Goal: Information Seeking & Learning: Check status

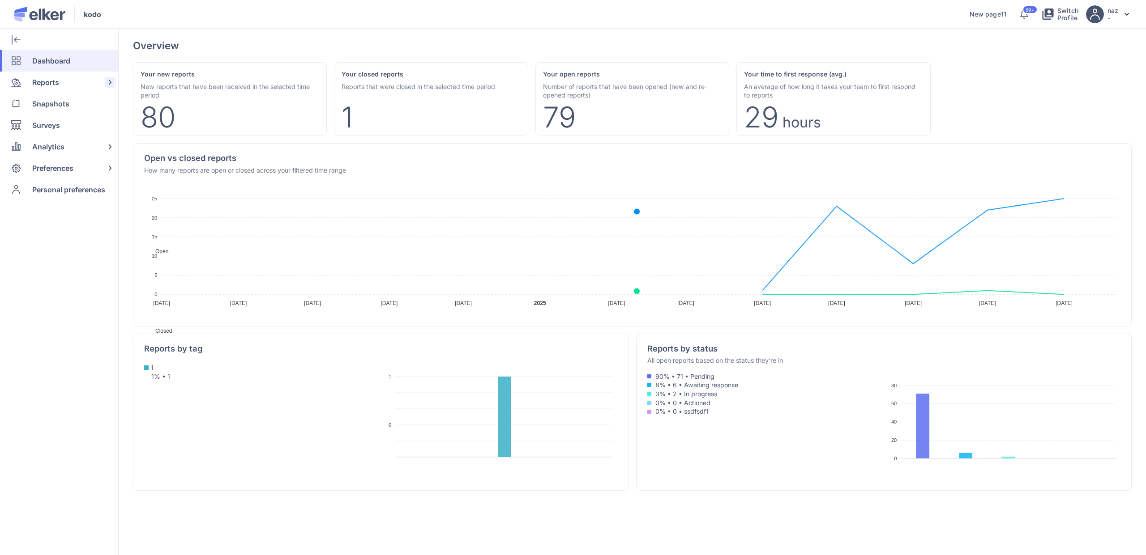
click at [65, 77] on div "Reports" at bounding box center [57, 82] width 115 height 21
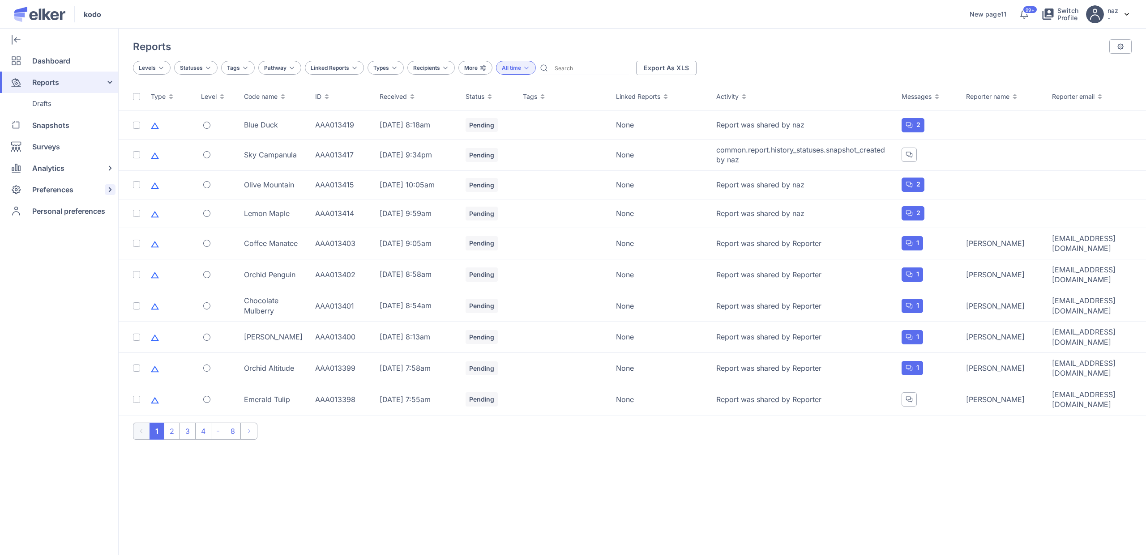
click at [44, 192] on span "Preferences" at bounding box center [52, 189] width 41 height 21
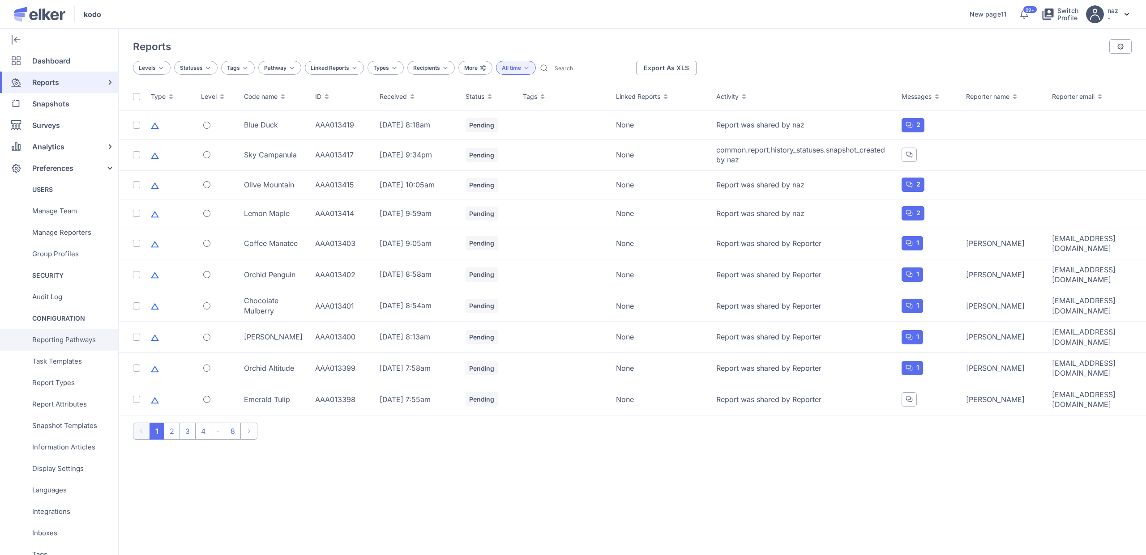
click at [74, 336] on span "Reporting Pathways" at bounding box center [64, 339] width 64 height 21
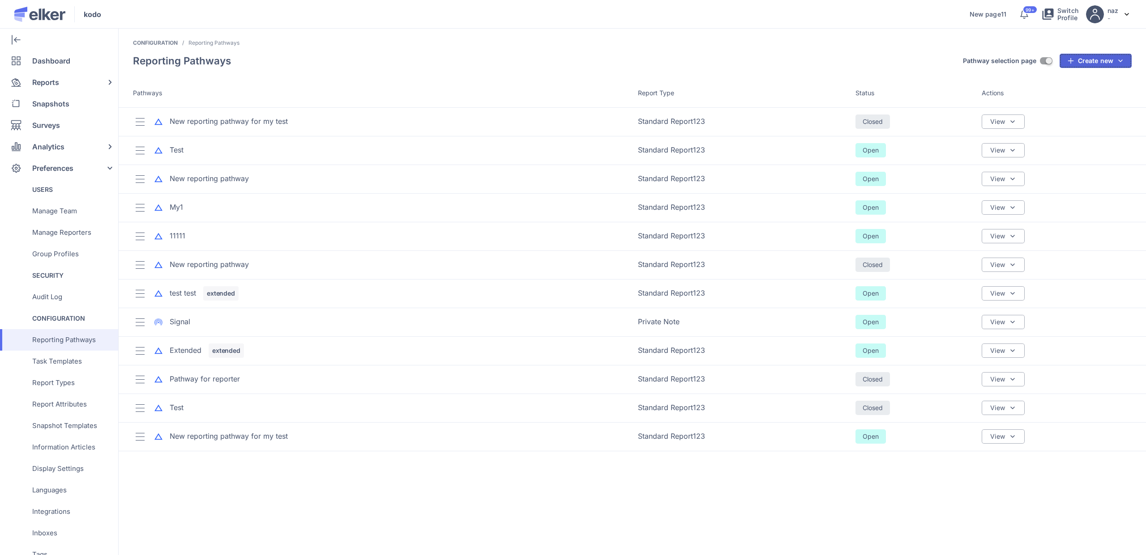
click at [1096, 61] on button "Create new" at bounding box center [1095, 61] width 72 height 14
click at [1093, 78] on div "Create new pathway" at bounding box center [1086, 81] width 63 height 9
click at [872, 66] on header "Reporting Pathways Pathway selection page ON Create new Create new pathway Stan…" at bounding box center [632, 66] width 1027 height 25
click at [182, 152] on div "Test" at bounding box center [177, 150] width 14 height 10
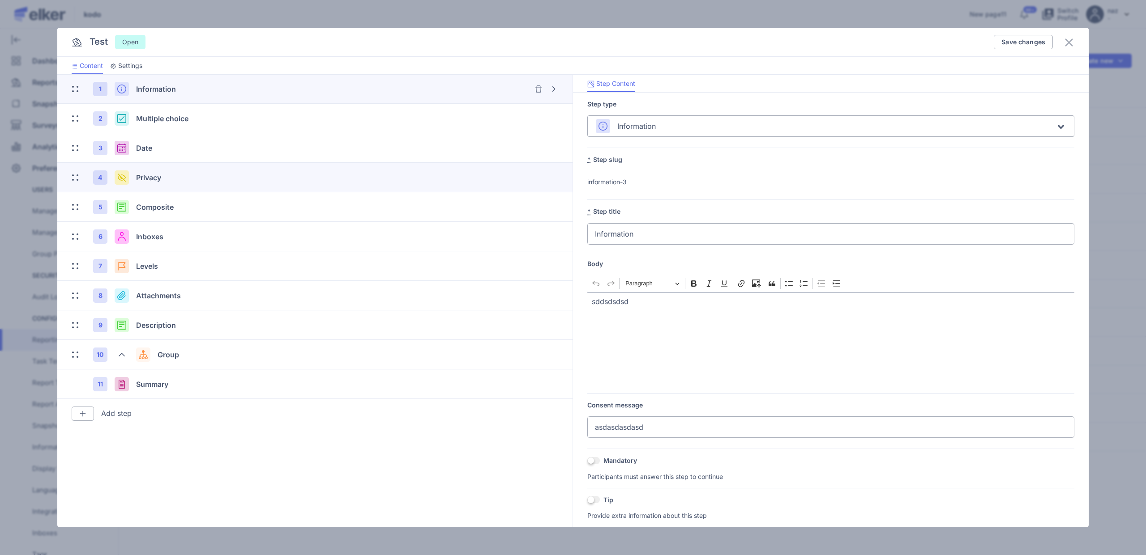
click at [228, 164] on div "4 Privacy" at bounding box center [315, 177] width 486 height 29
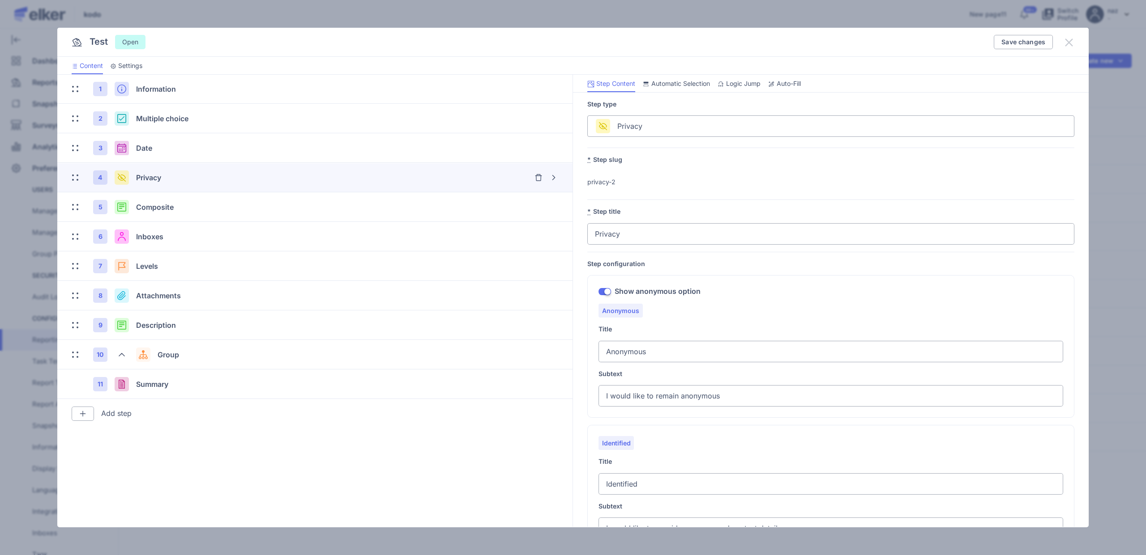
click at [1066, 45] on icon at bounding box center [1069, 42] width 8 height 8
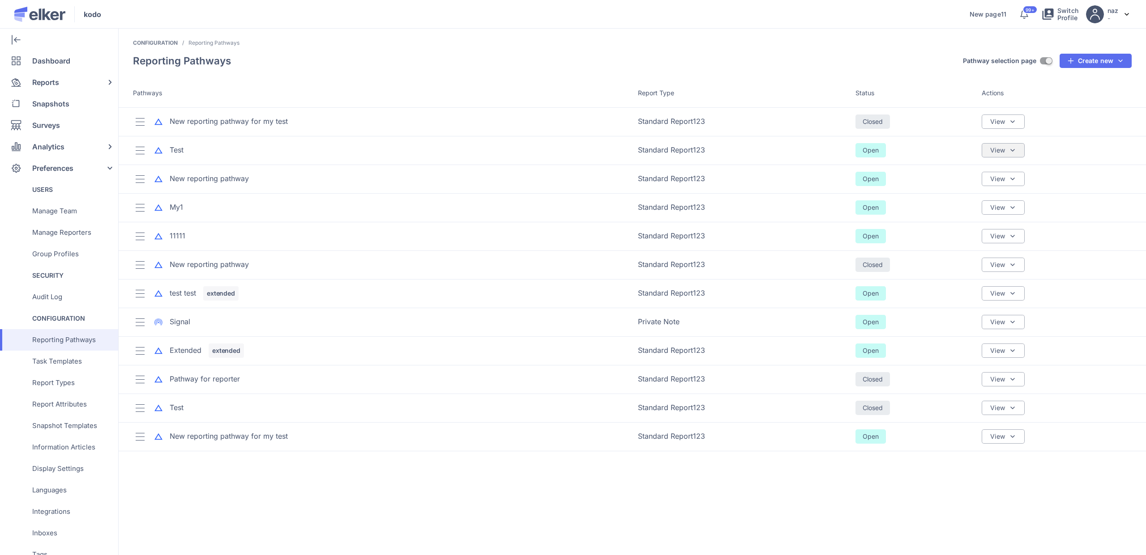
click at [1006, 152] on div "View" at bounding box center [1002, 150] width 43 height 14
click at [960, 185] on div "Sharing & Visibility" at bounding box center [969, 193] width 111 height 21
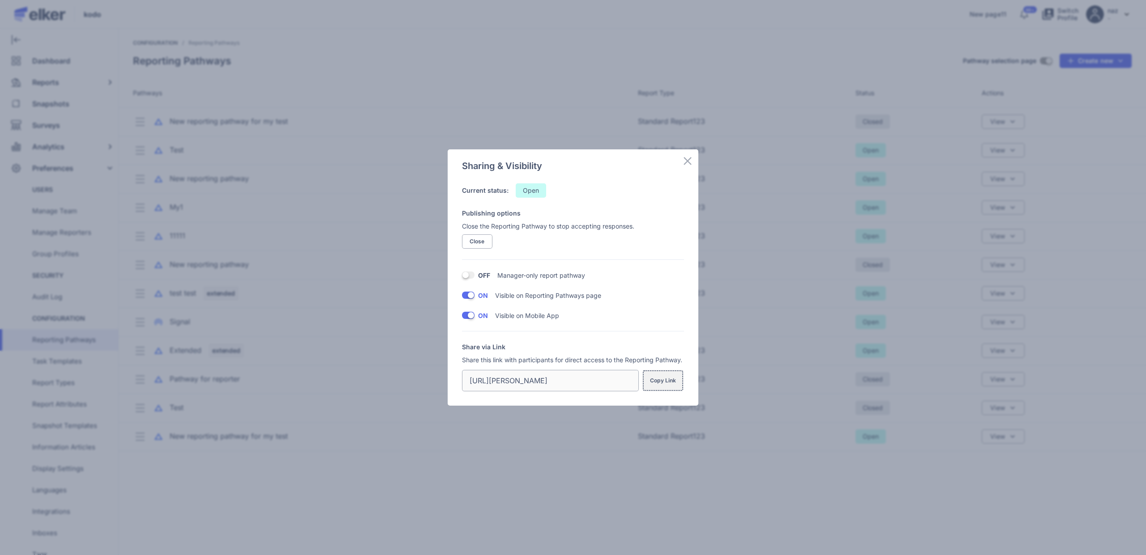
click at [671, 378] on span "Copy Link" at bounding box center [663, 380] width 26 height 7
click at [762, 485] on div "Sharing & Visibility Current status: Open Publishing options Close the Reportin…" at bounding box center [573, 277] width 1146 height 555
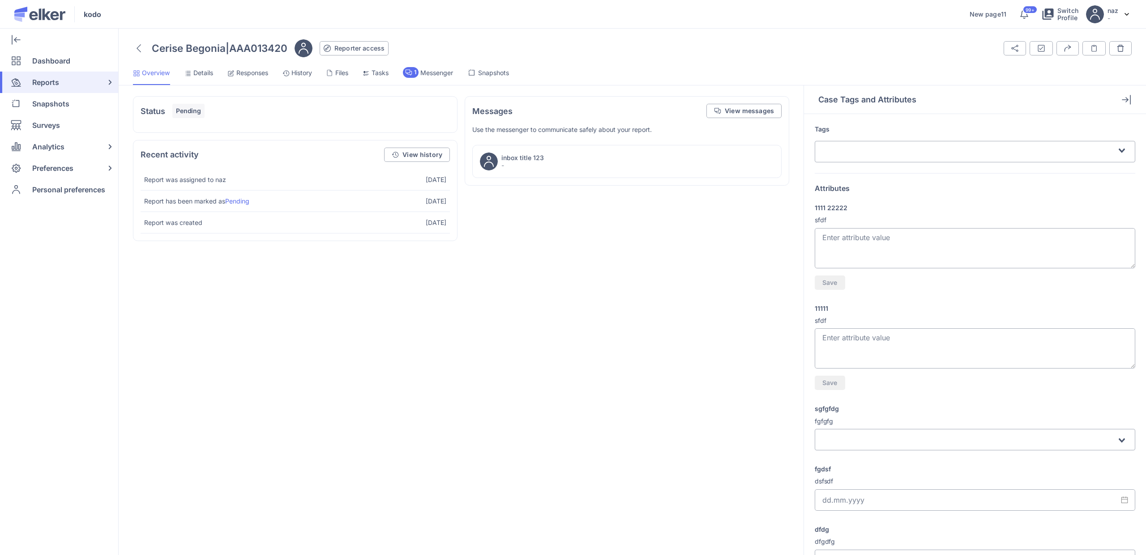
click at [246, 75] on span "Responses" at bounding box center [252, 72] width 32 height 9
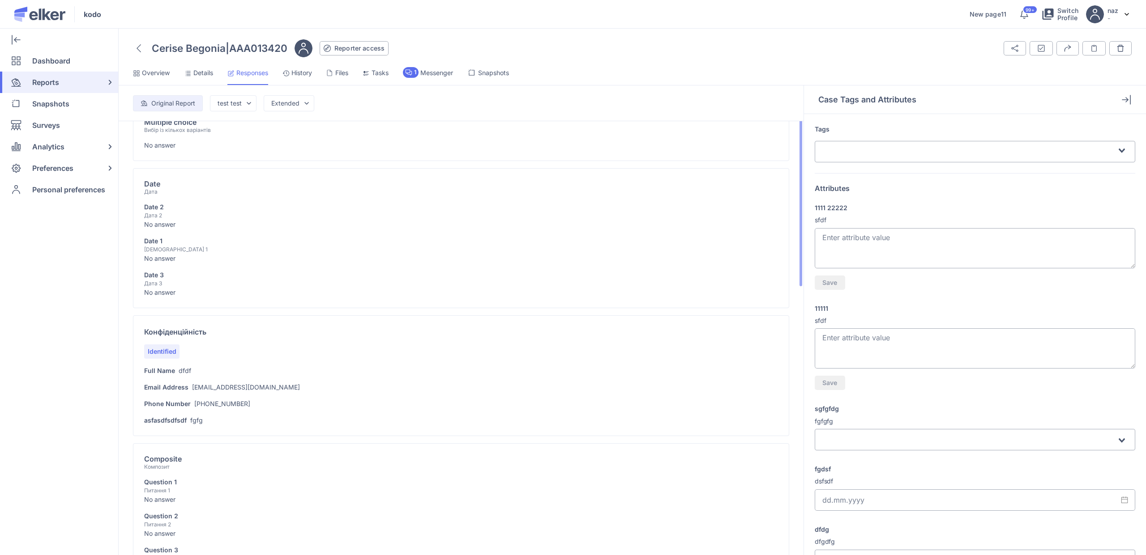
scroll to position [178, 0]
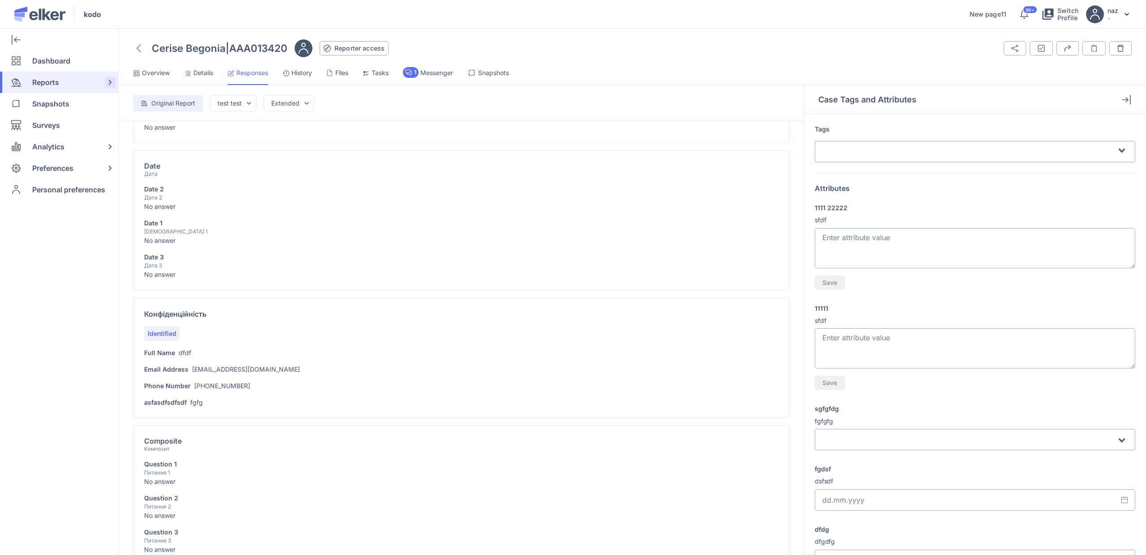
click at [59, 80] on span "Reports" at bounding box center [45, 82] width 27 height 21
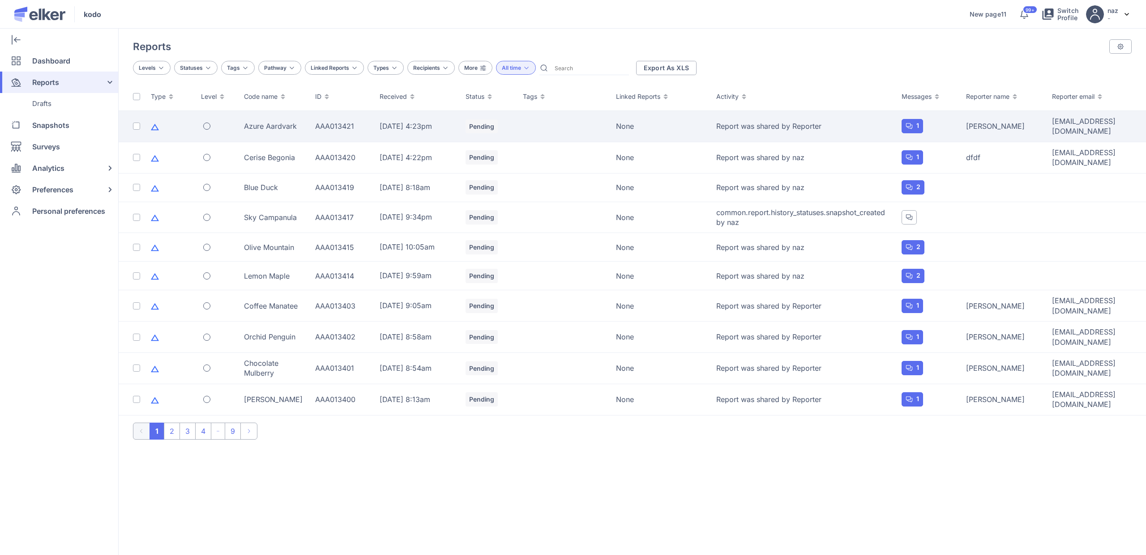
click at [257, 122] on div "Azure Aardvark" at bounding box center [274, 126] width 60 height 10
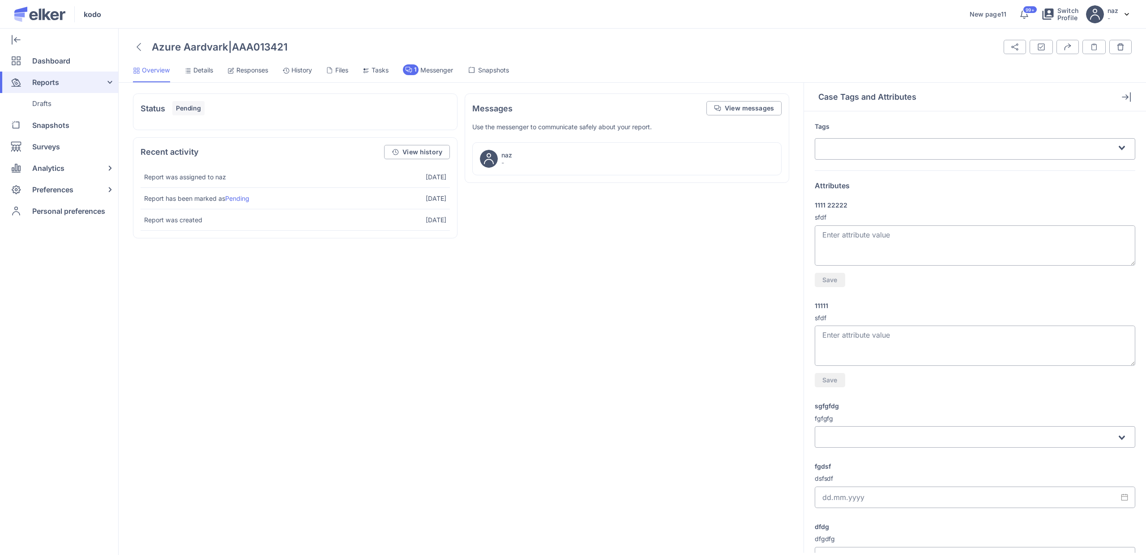
click at [201, 71] on span "Details" at bounding box center [203, 70] width 20 height 9
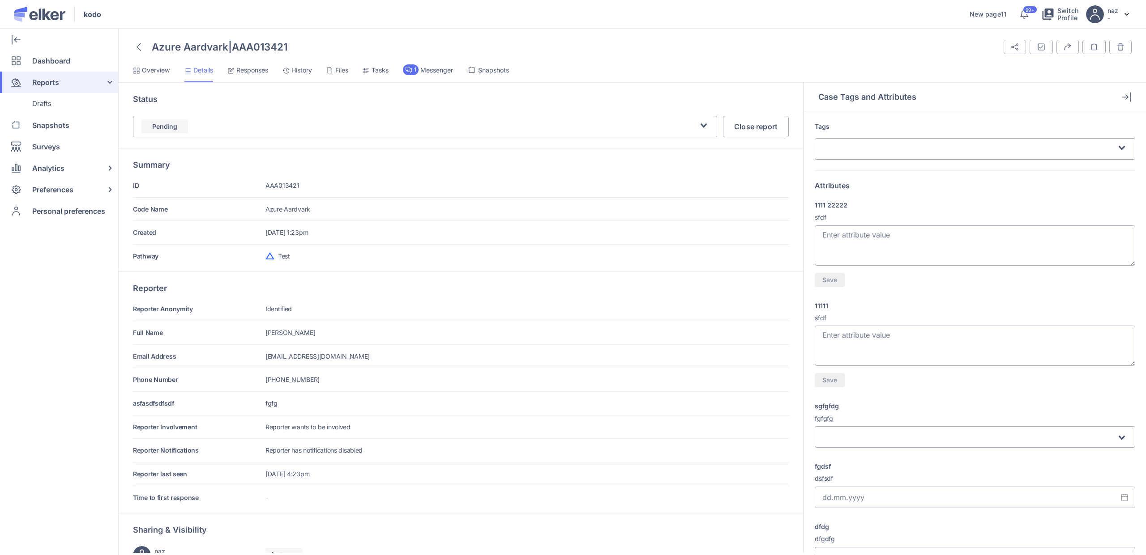
click at [249, 72] on span "Responses" at bounding box center [252, 70] width 32 height 9
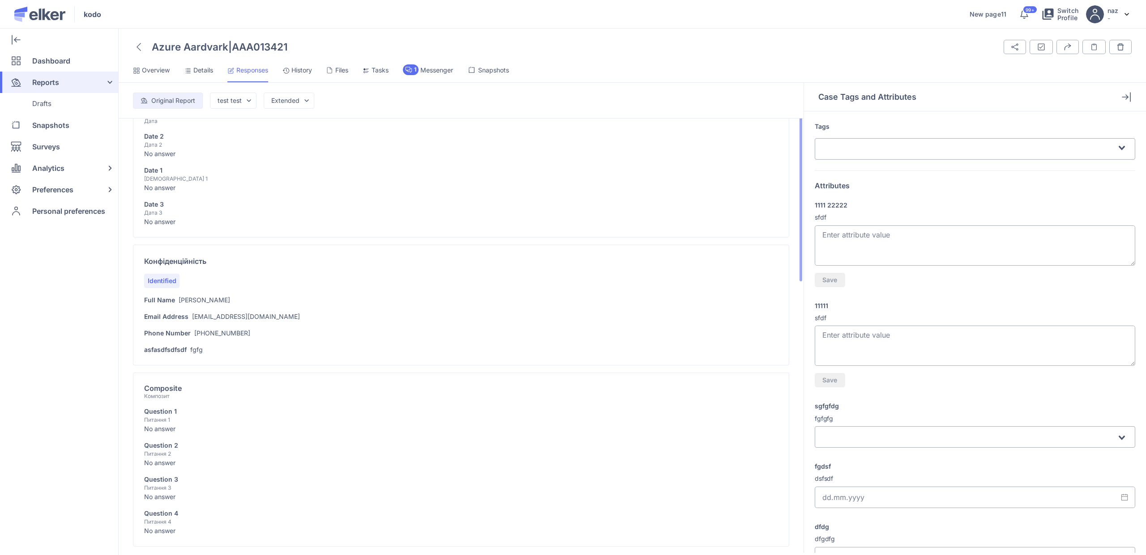
scroll to position [136, 0]
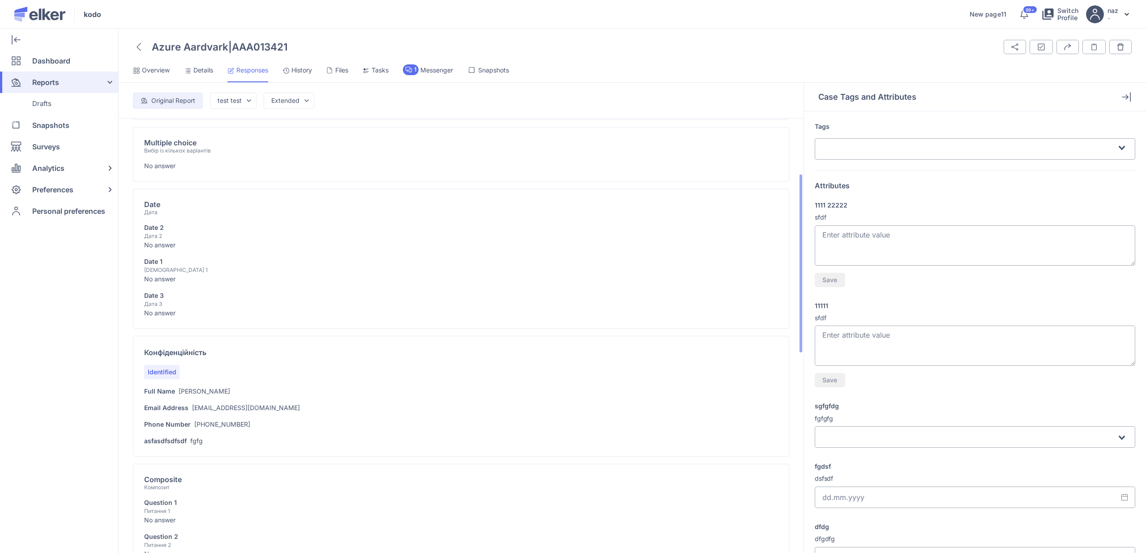
click at [199, 72] on span "Details" at bounding box center [203, 70] width 20 height 9
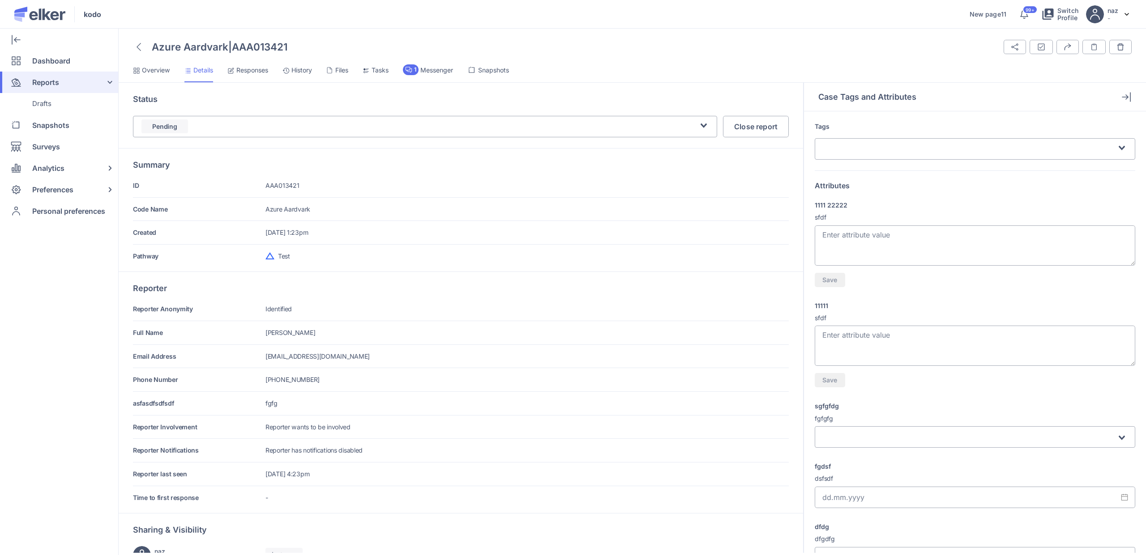
click at [244, 62] on div "Azure Aardvark | AAA013421 Share Tags and Attributes Export Case Notes" at bounding box center [632, 297] width 1027 height 516
click at [247, 70] on span "Responses" at bounding box center [252, 70] width 32 height 9
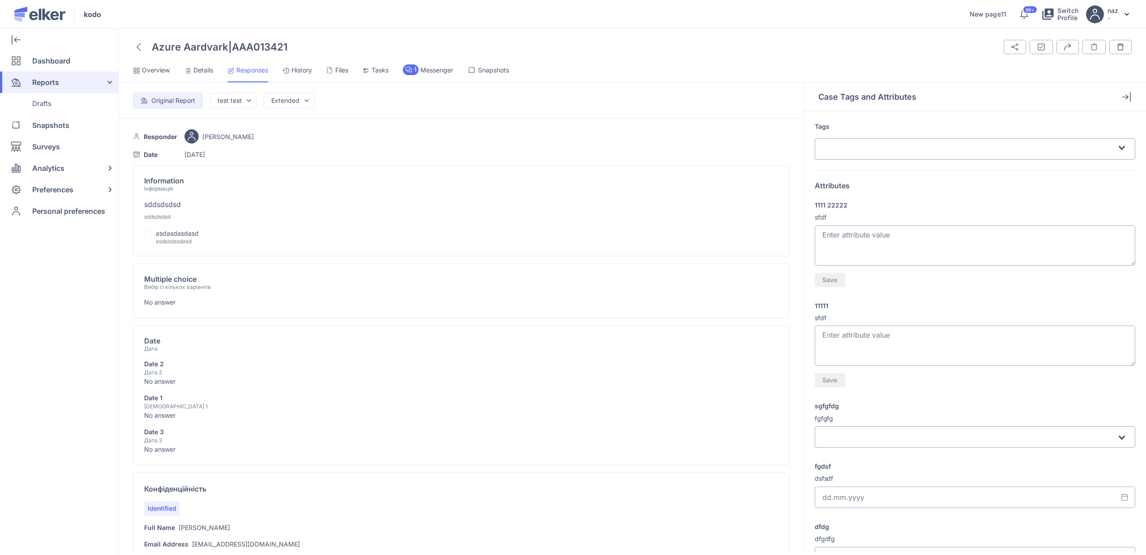
click at [139, 47] on icon at bounding box center [138, 47] width 4 height 8
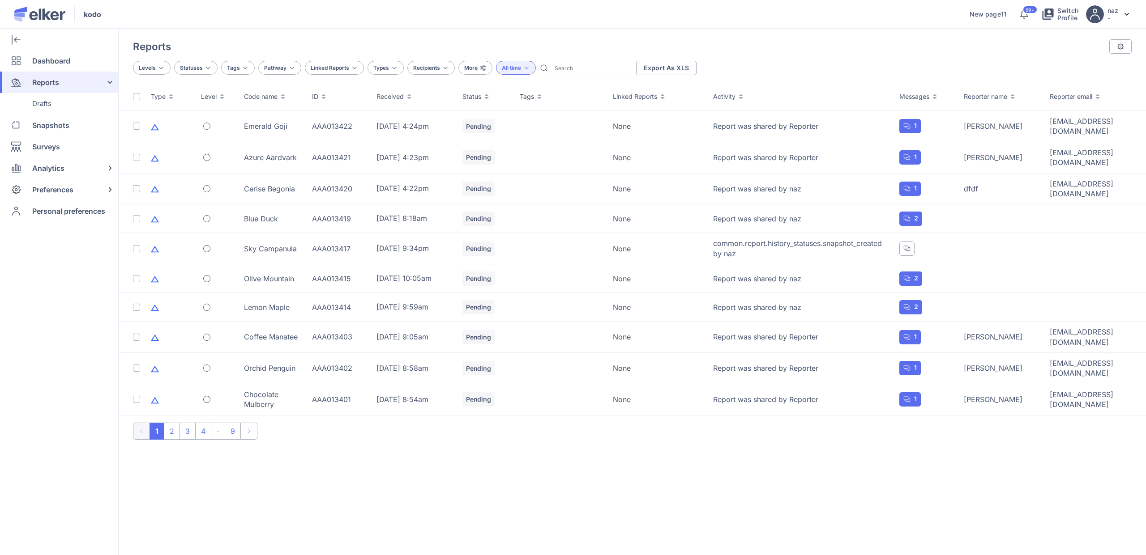
click at [74, 77] on div "Reports" at bounding box center [57, 82] width 115 height 21
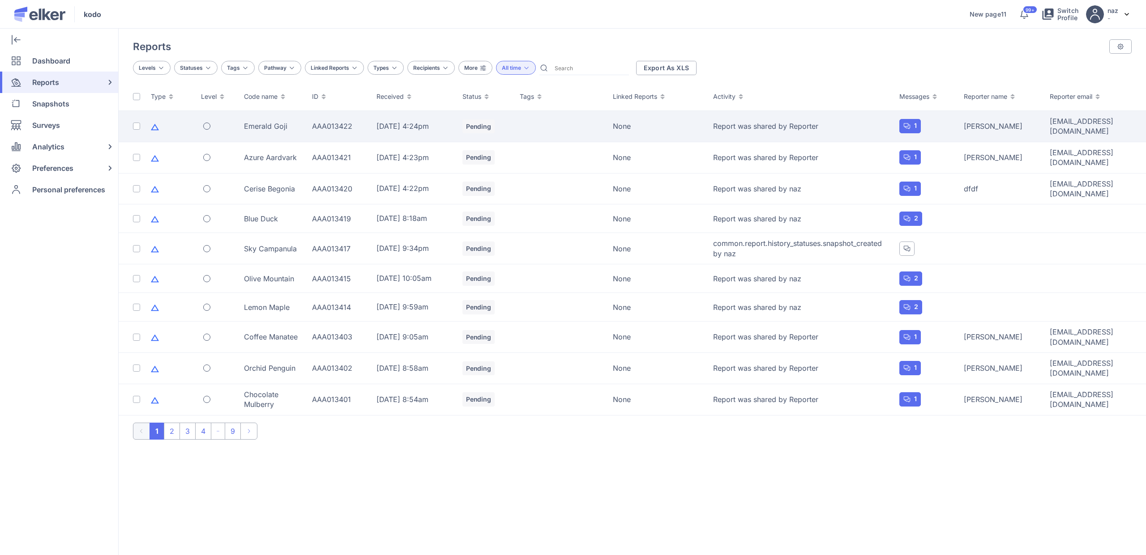
click at [269, 131] on td "Emerald Goji" at bounding box center [272, 126] width 68 height 31
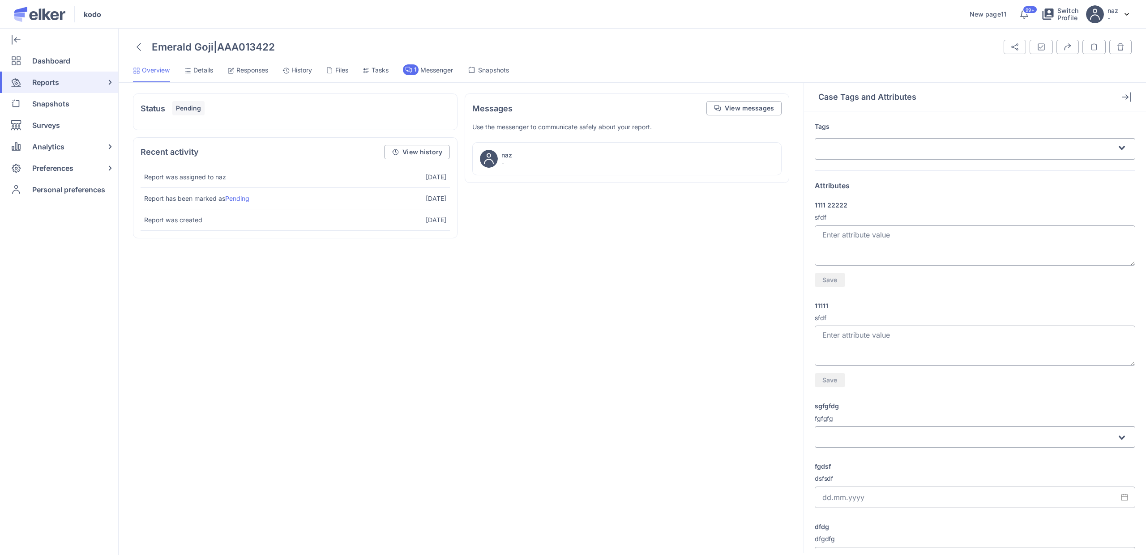
click at [304, 72] on span "History" at bounding box center [301, 70] width 21 height 9
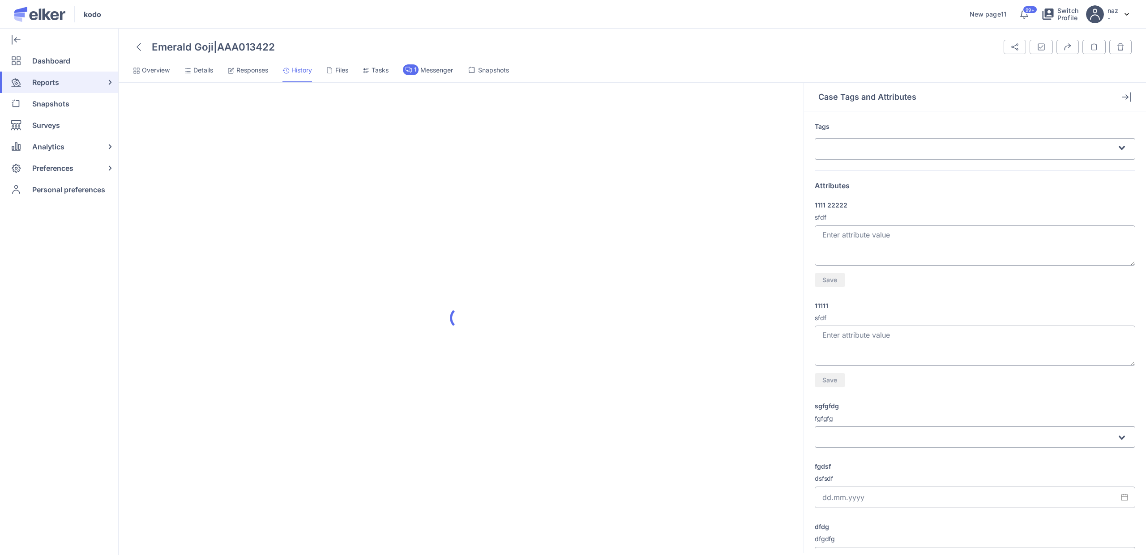
click at [282, 75] on li "Responses" at bounding box center [297, 73] width 30 height 18
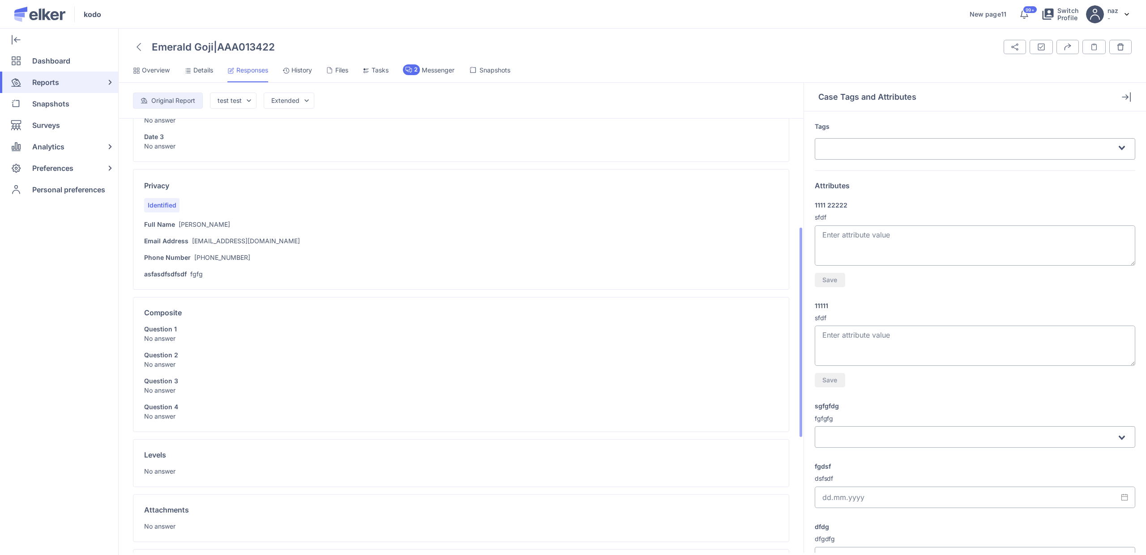
scroll to position [236, 0]
click at [204, 69] on span "Details" at bounding box center [203, 70] width 20 height 9
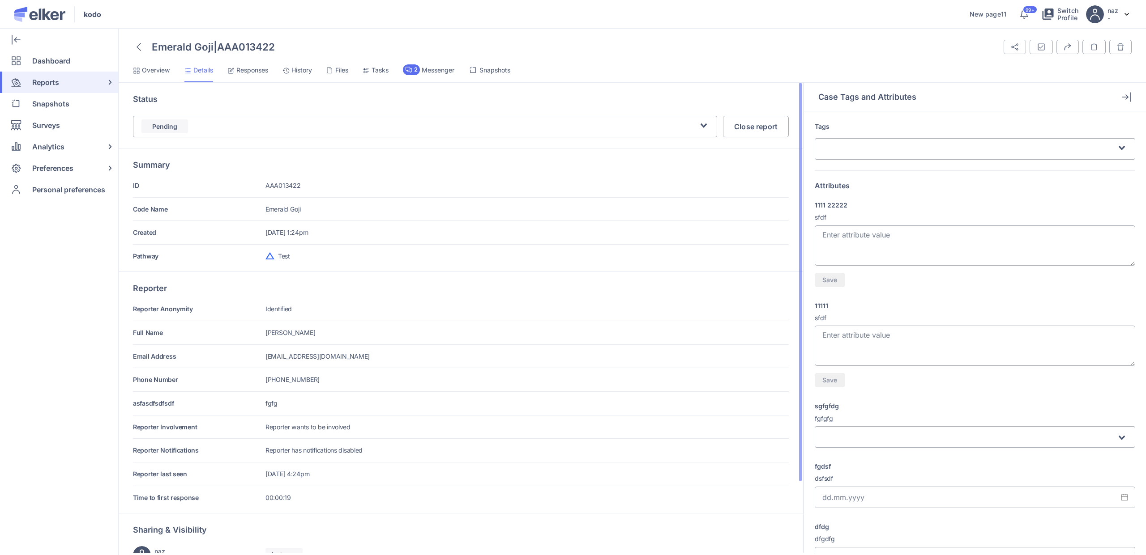
click at [282, 78] on li "Responses" at bounding box center [297, 73] width 30 height 18
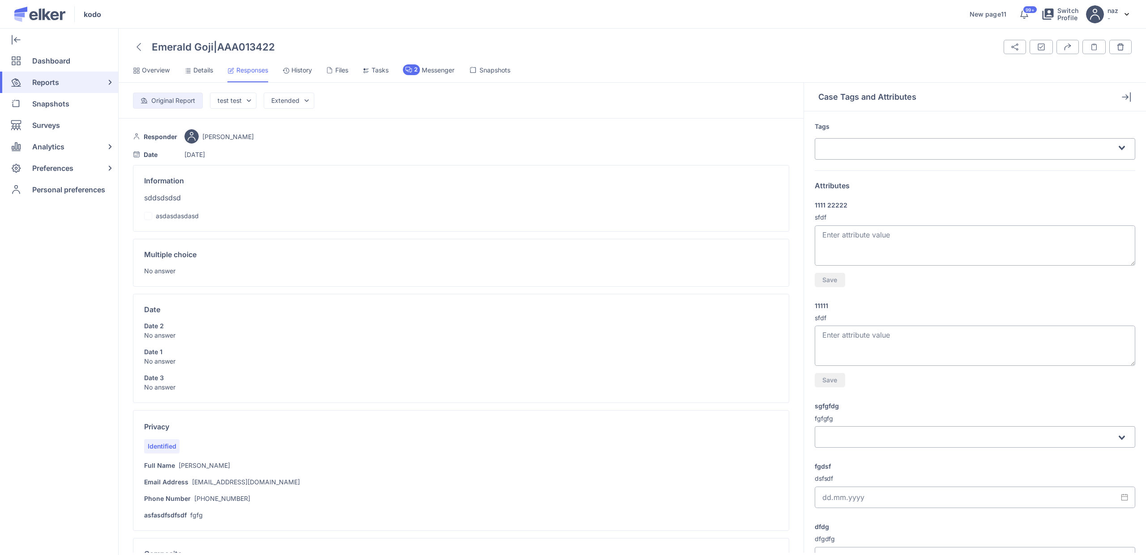
click at [143, 49] on div at bounding box center [139, 46] width 12 height 15
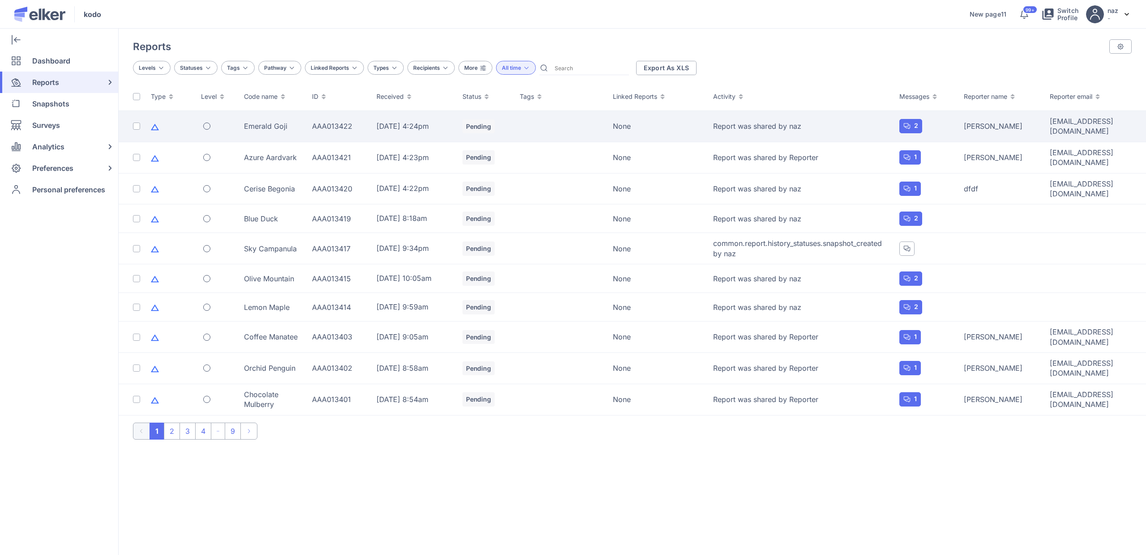
click at [264, 124] on div "Emerald Goji" at bounding box center [272, 126] width 57 height 10
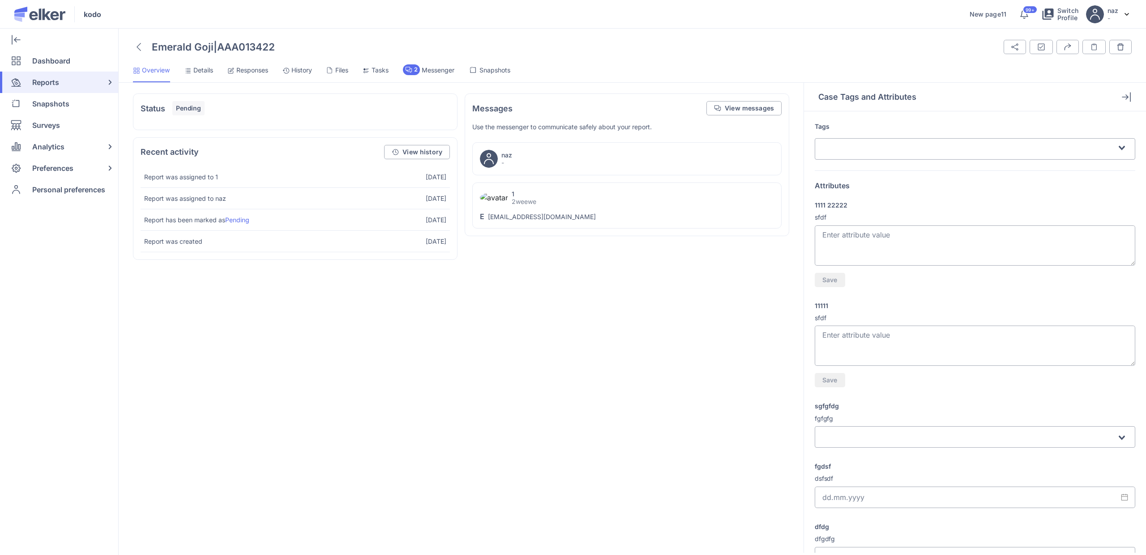
click at [201, 69] on span "Details" at bounding box center [203, 70] width 20 height 9
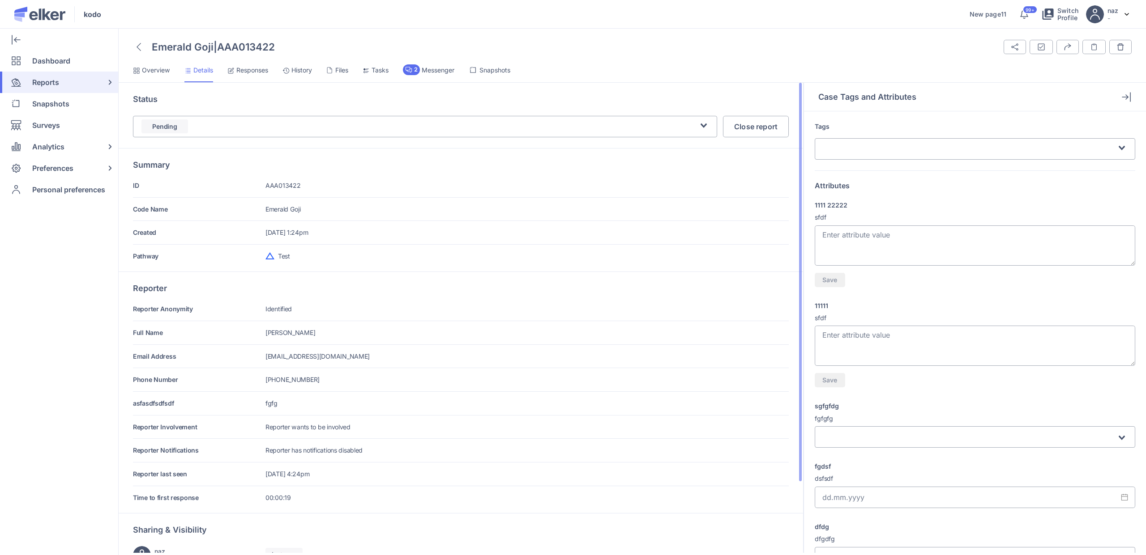
click at [262, 71] on span "Responses" at bounding box center [252, 70] width 32 height 9
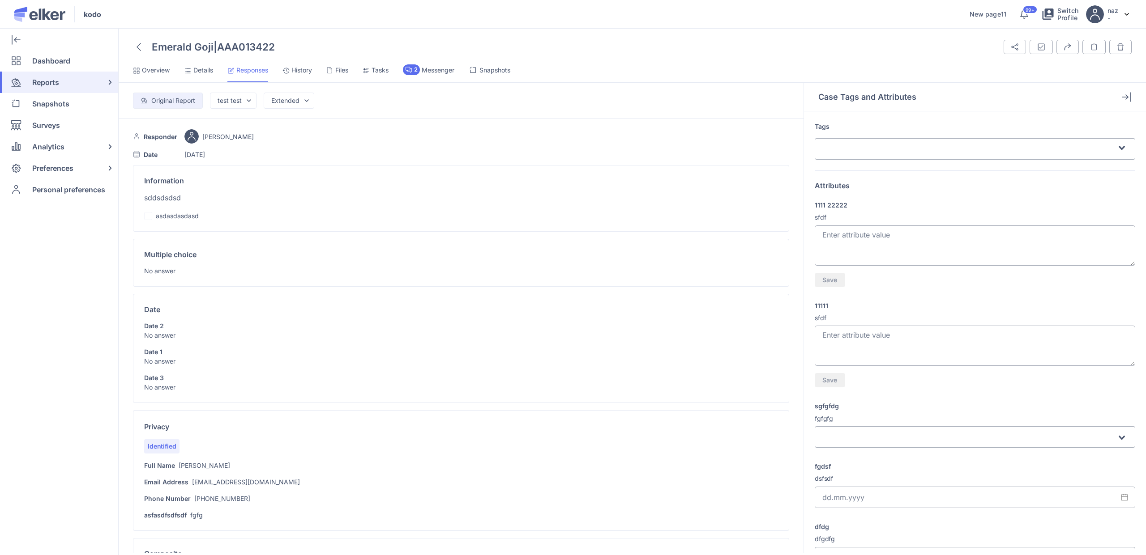
click at [433, 69] on span "Messenger" at bounding box center [438, 70] width 33 height 9
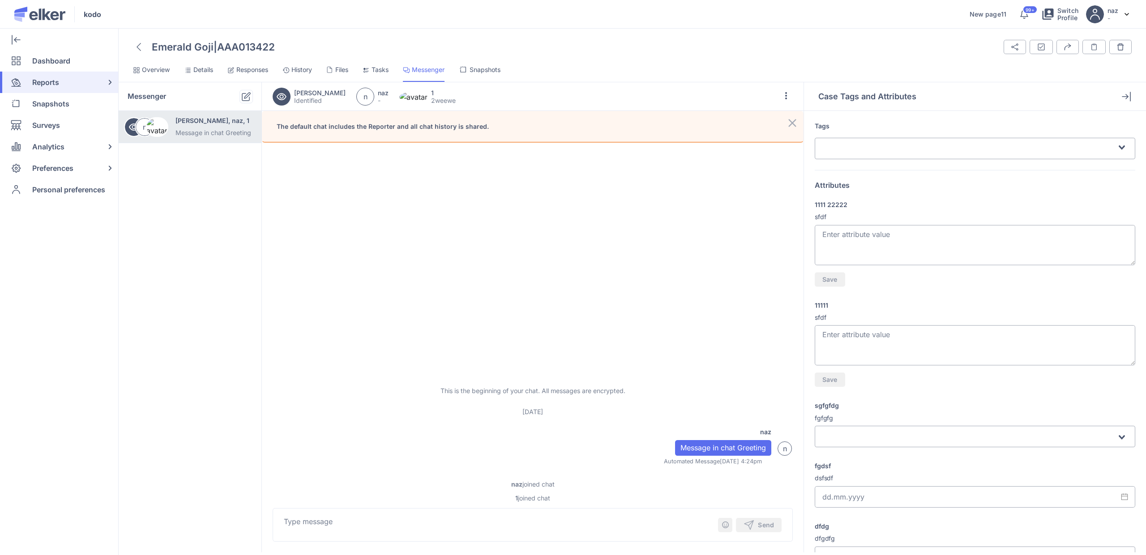
click at [245, 68] on span "Responses" at bounding box center [252, 69] width 32 height 9
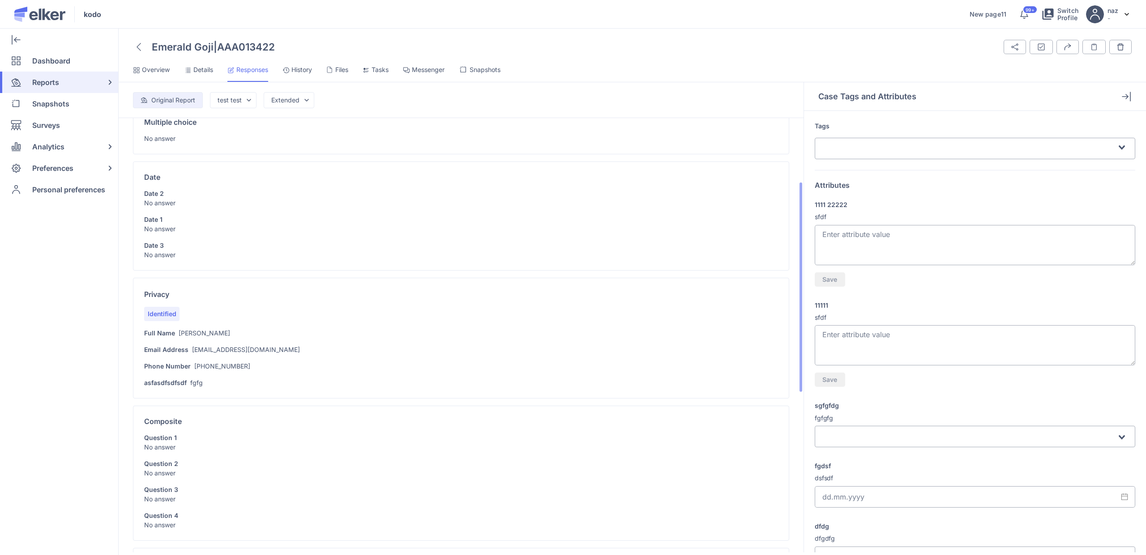
scroll to position [133, 0]
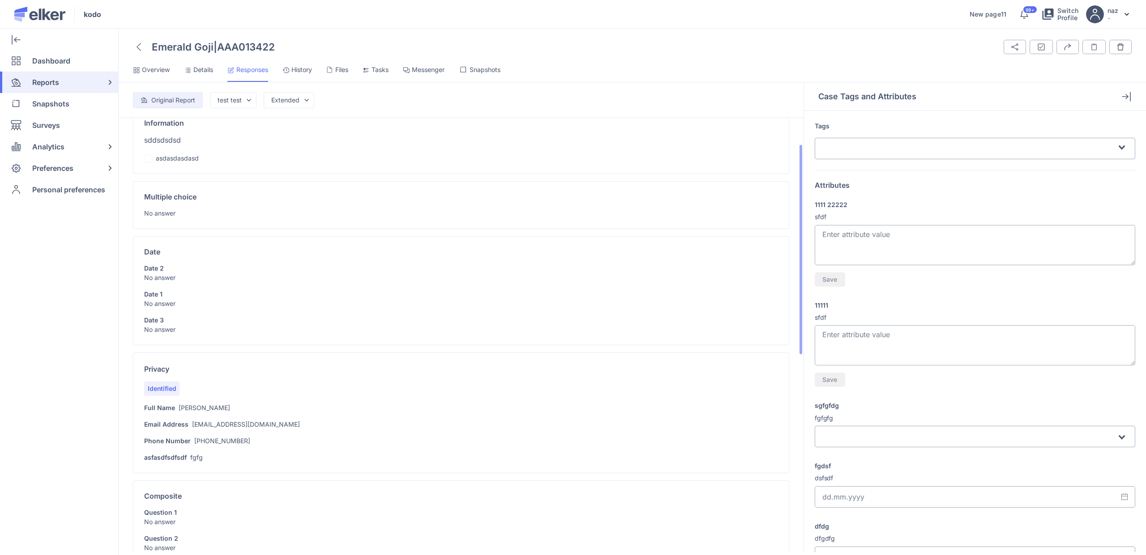
scroll to position [57, 0]
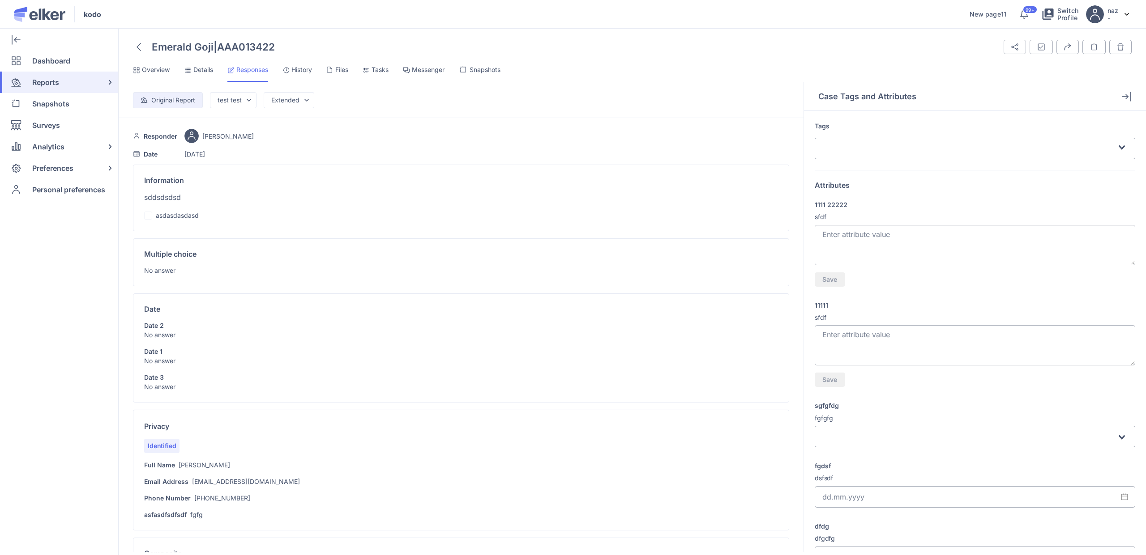
click at [137, 44] on icon at bounding box center [138, 47] width 4 height 8
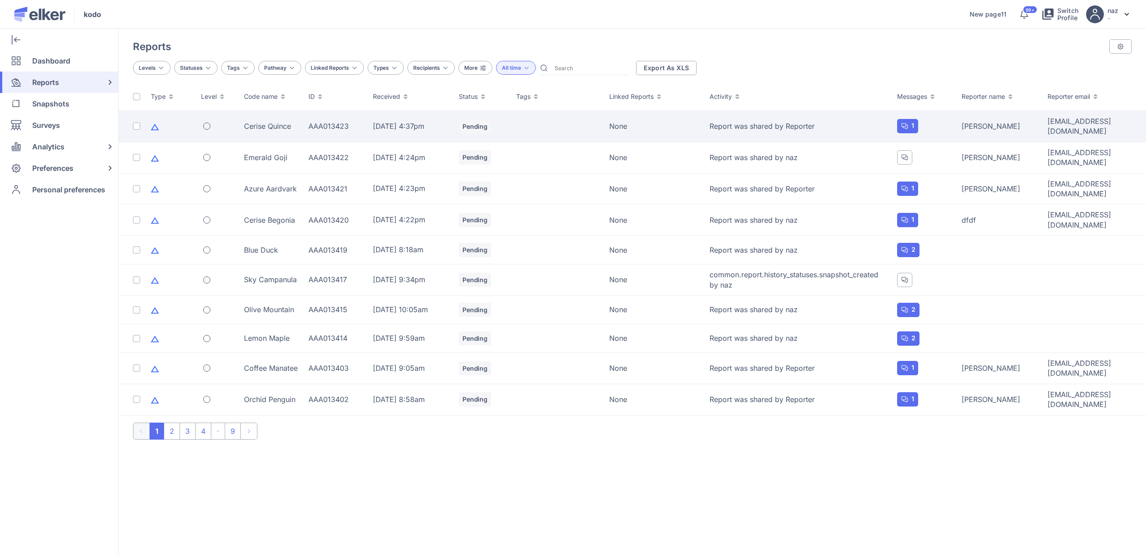
click at [259, 128] on div "Cerise Quince" at bounding box center [271, 126] width 54 height 10
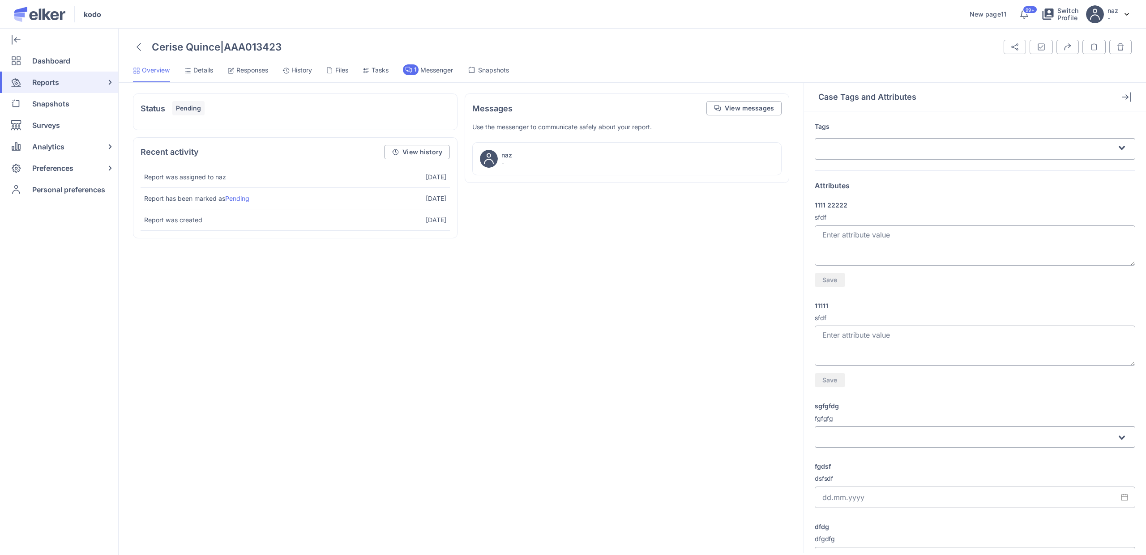
click at [201, 71] on span "Details" at bounding box center [203, 70] width 20 height 9
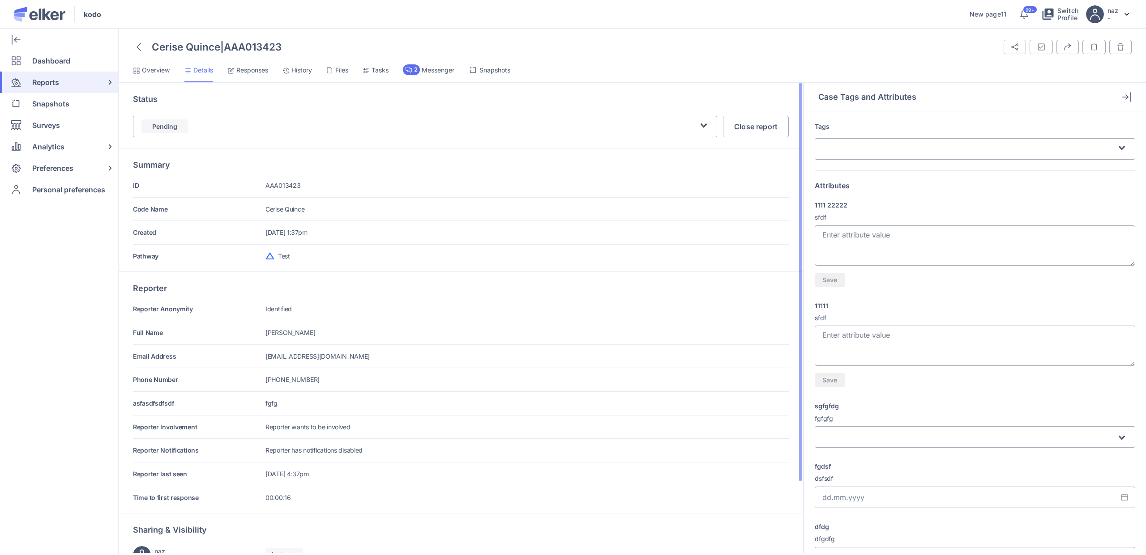
click at [254, 66] on span "Responses" at bounding box center [252, 70] width 32 height 9
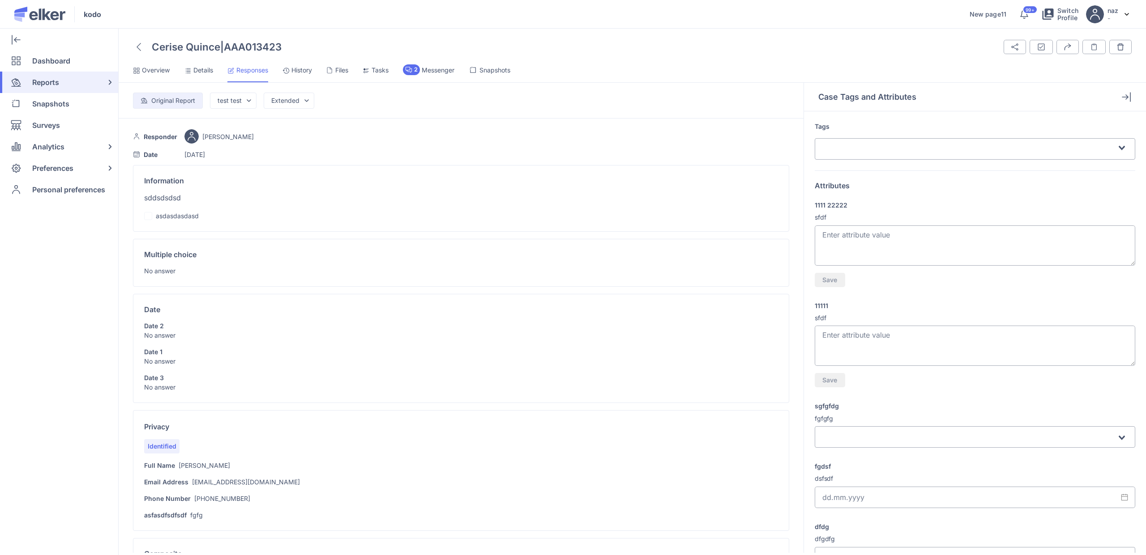
click at [140, 46] on icon at bounding box center [138, 47] width 4 height 8
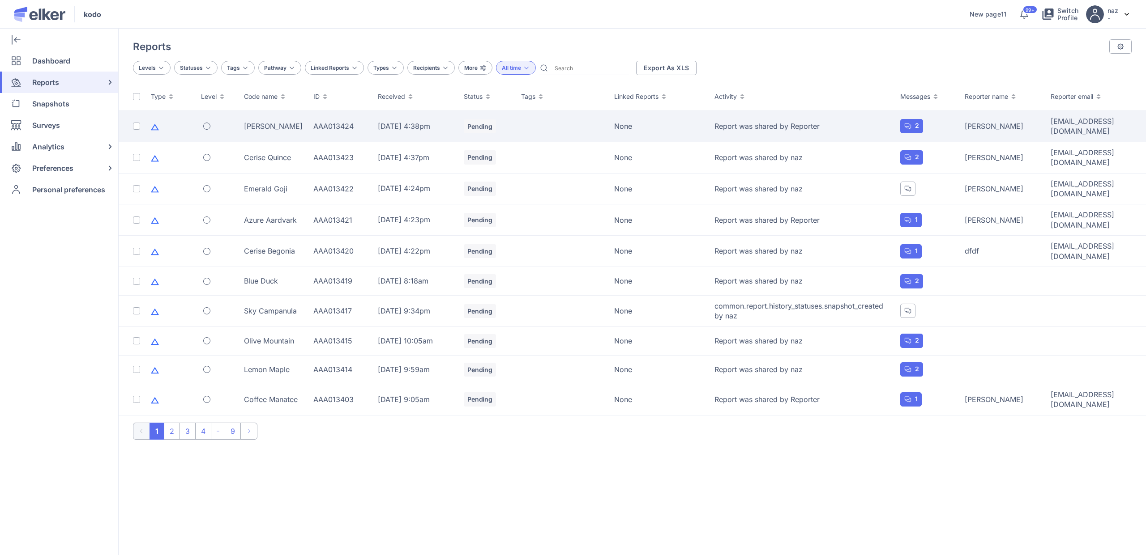
click at [290, 123] on div "[PERSON_NAME]" at bounding box center [273, 126] width 59 height 10
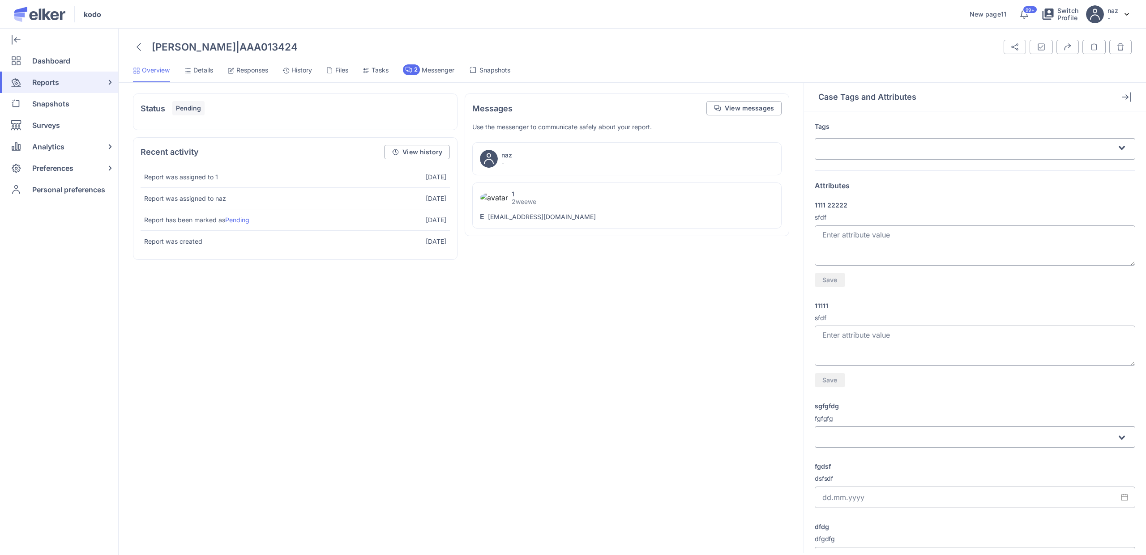
click at [202, 74] on span "Details" at bounding box center [203, 70] width 20 height 9
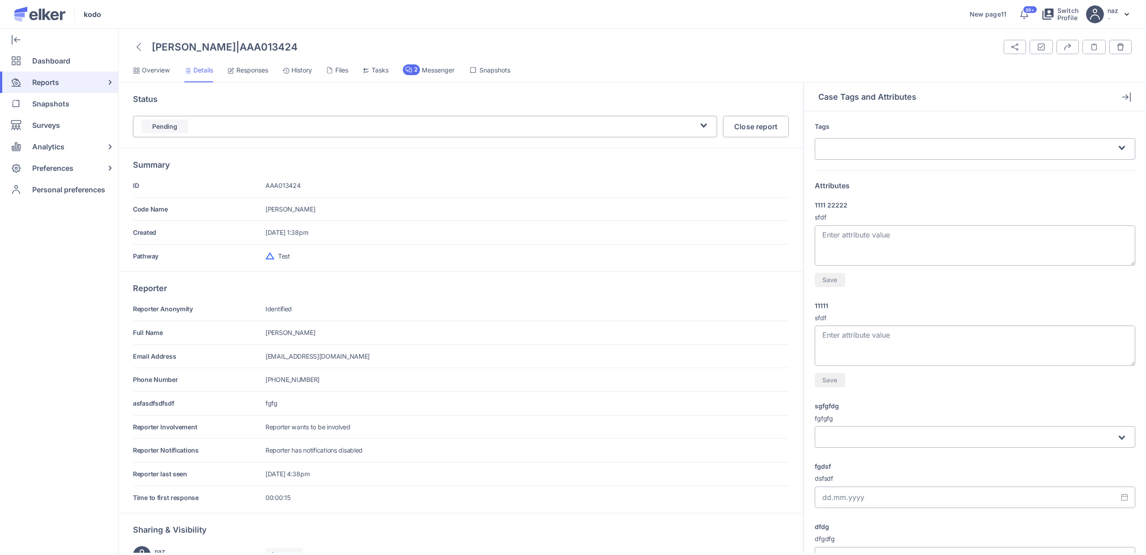
click at [243, 71] on span "Responses" at bounding box center [252, 70] width 32 height 9
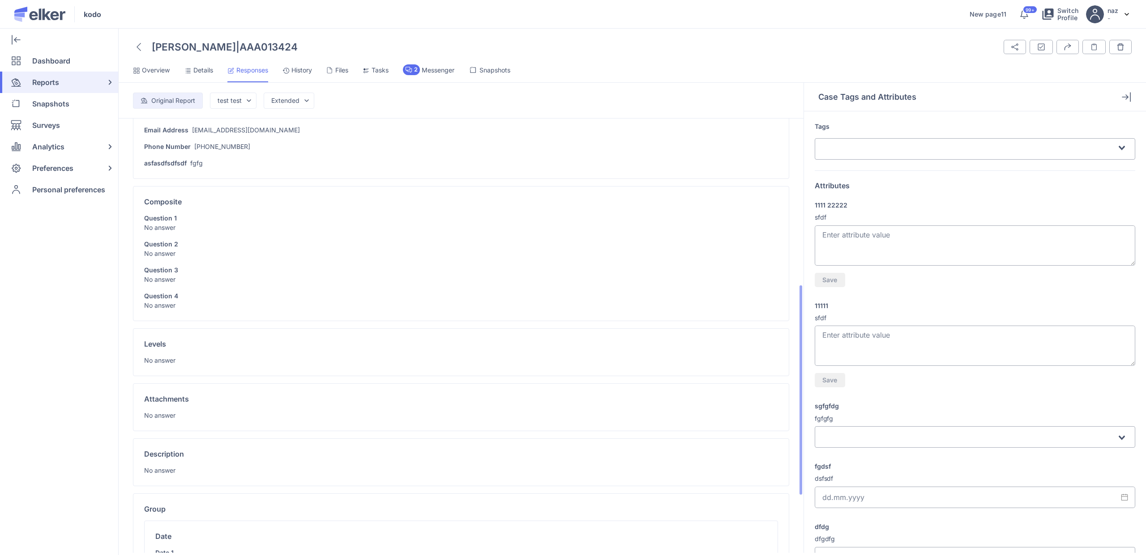
scroll to position [348, 0]
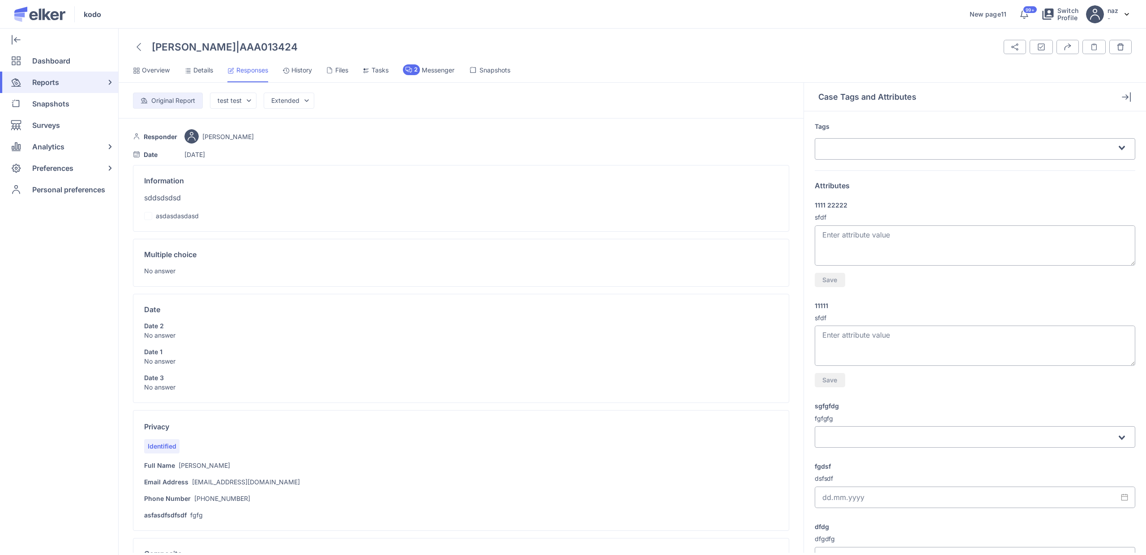
click at [138, 46] on icon at bounding box center [139, 47] width 4 height 8
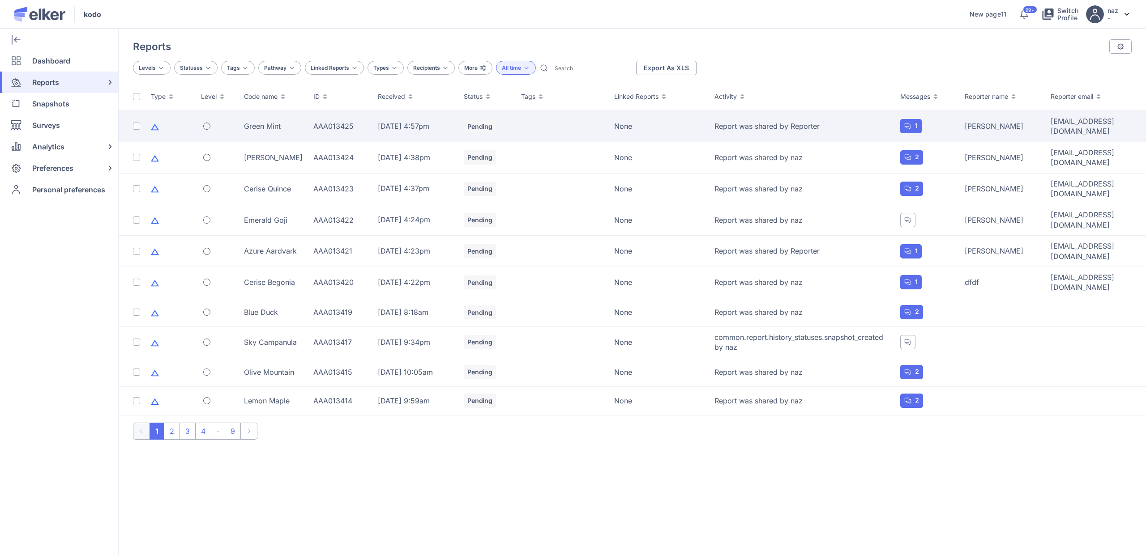
click at [277, 127] on div "Green Mint" at bounding box center [273, 126] width 59 height 10
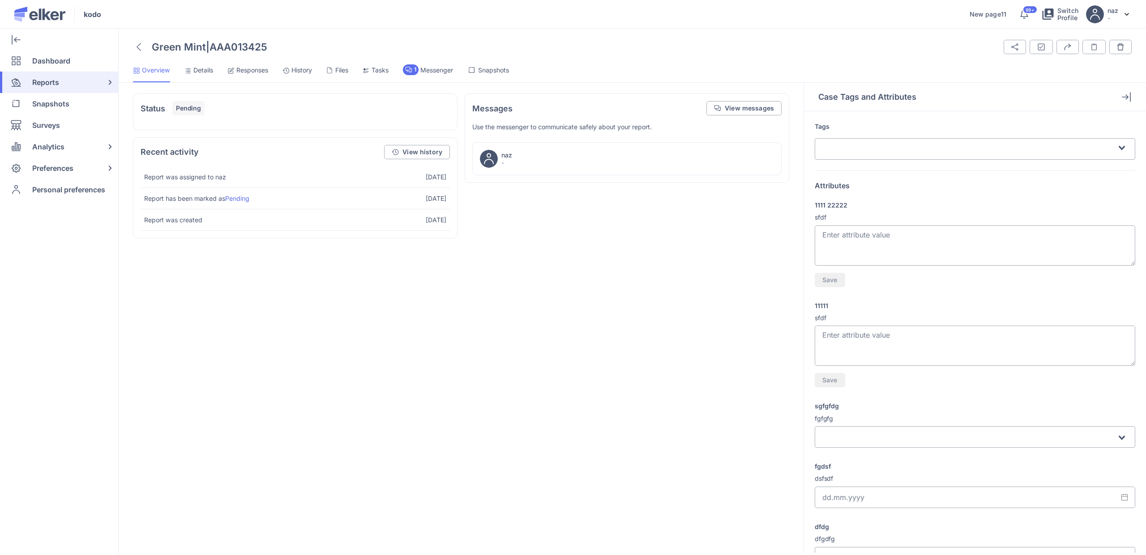
click at [201, 72] on span "Details" at bounding box center [203, 70] width 20 height 9
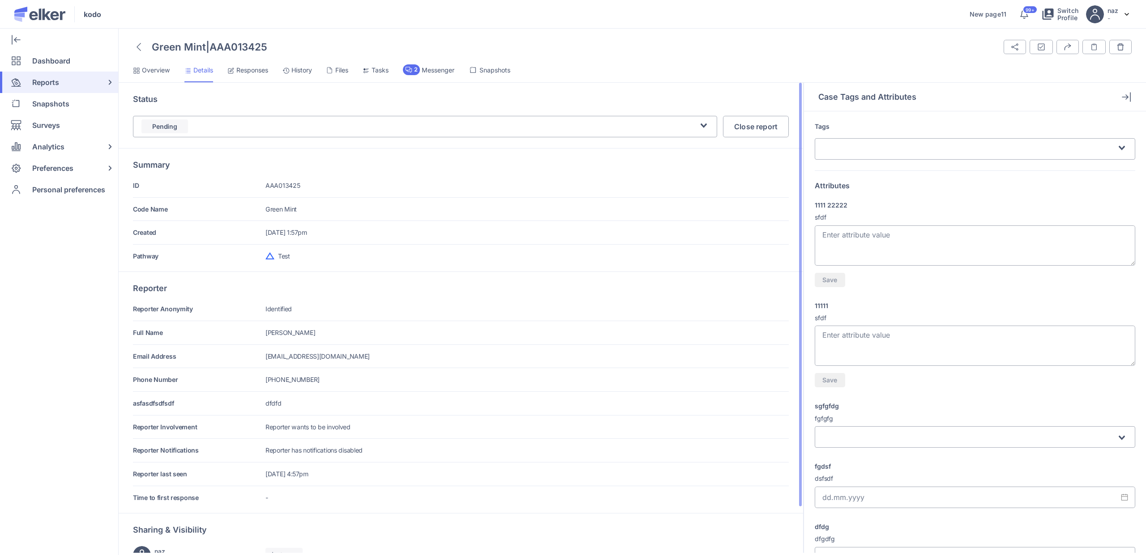
click at [248, 69] on span "Responses" at bounding box center [252, 70] width 32 height 9
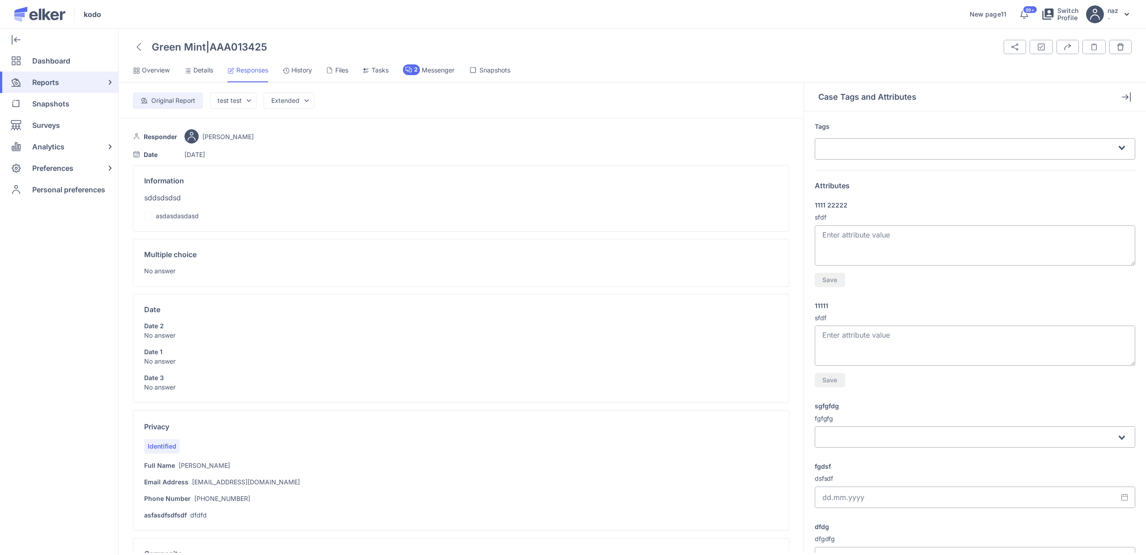
click at [138, 47] on icon at bounding box center [138, 47] width 4 height 8
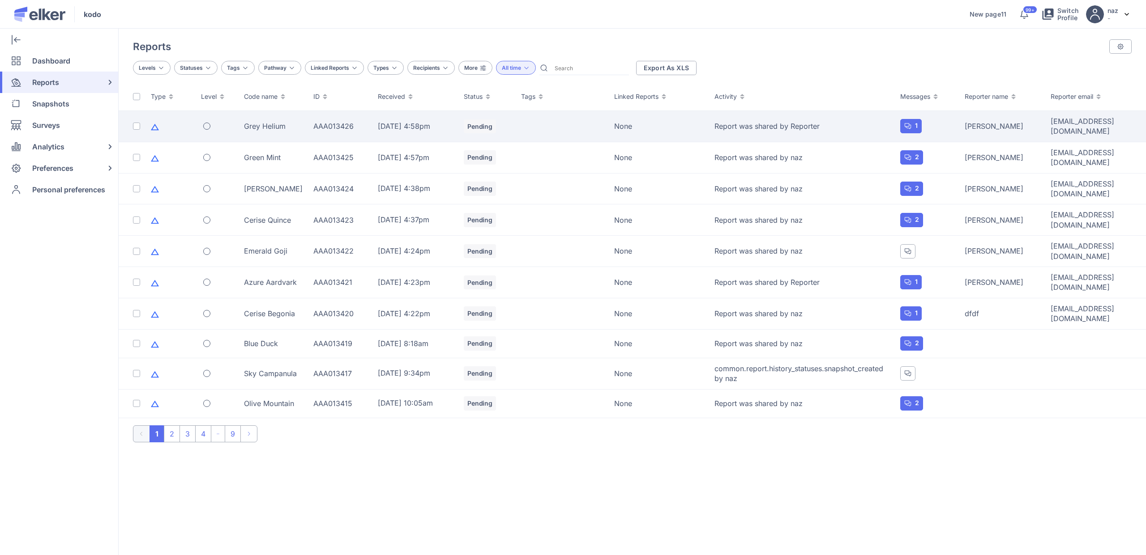
click at [272, 124] on div "Grey Helium" at bounding box center [273, 126] width 59 height 10
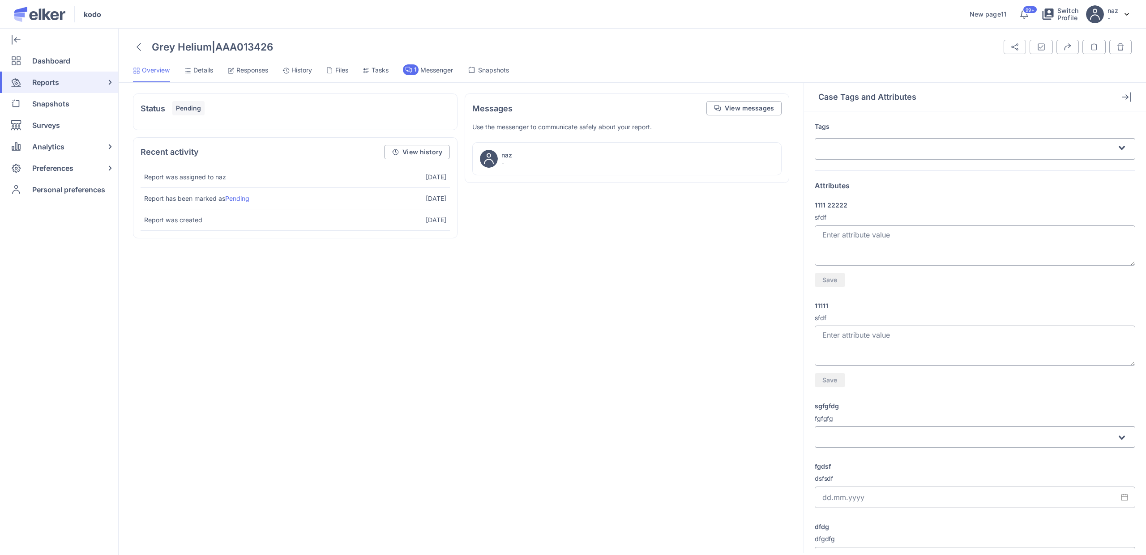
click at [256, 70] on span "Responses" at bounding box center [252, 70] width 32 height 9
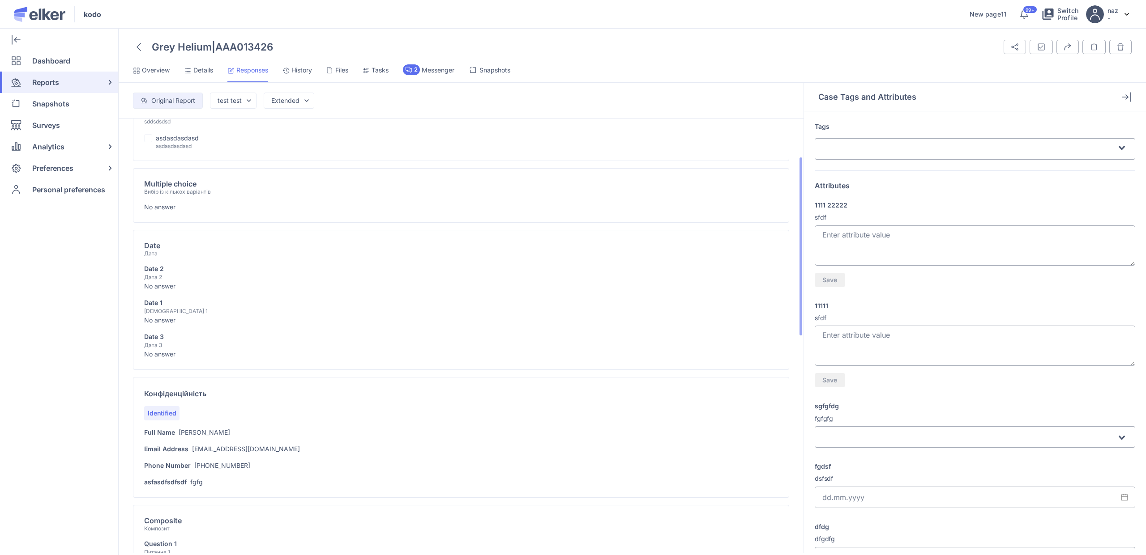
scroll to position [96, 0]
click at [137, 43] on icon at bounding box center [138, 47] width 4 height 8
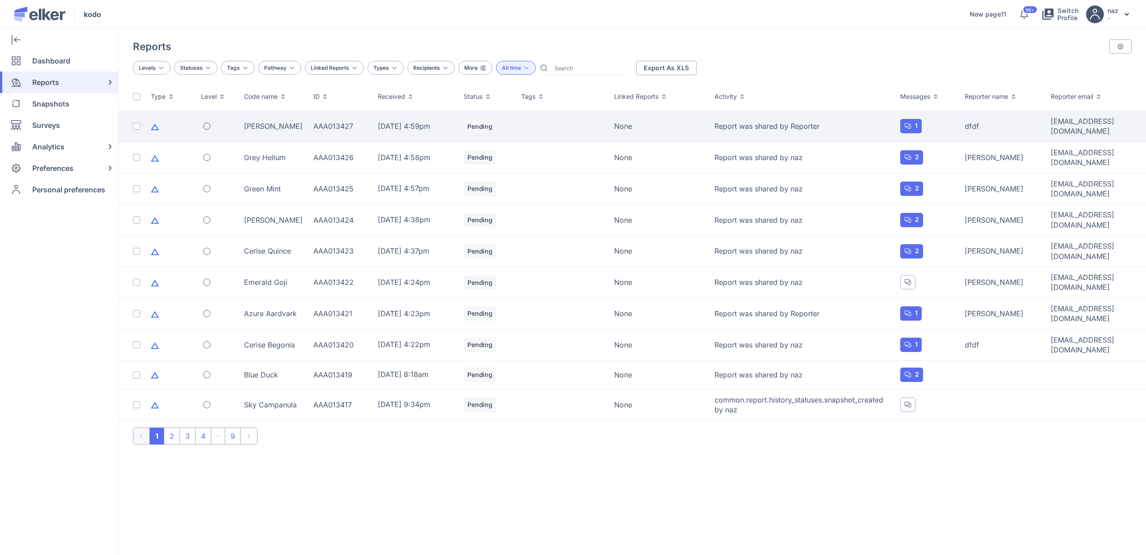
click at [290, 131] on td "Ruby Crane" at bounding box center [272, 126] width 69 height 31
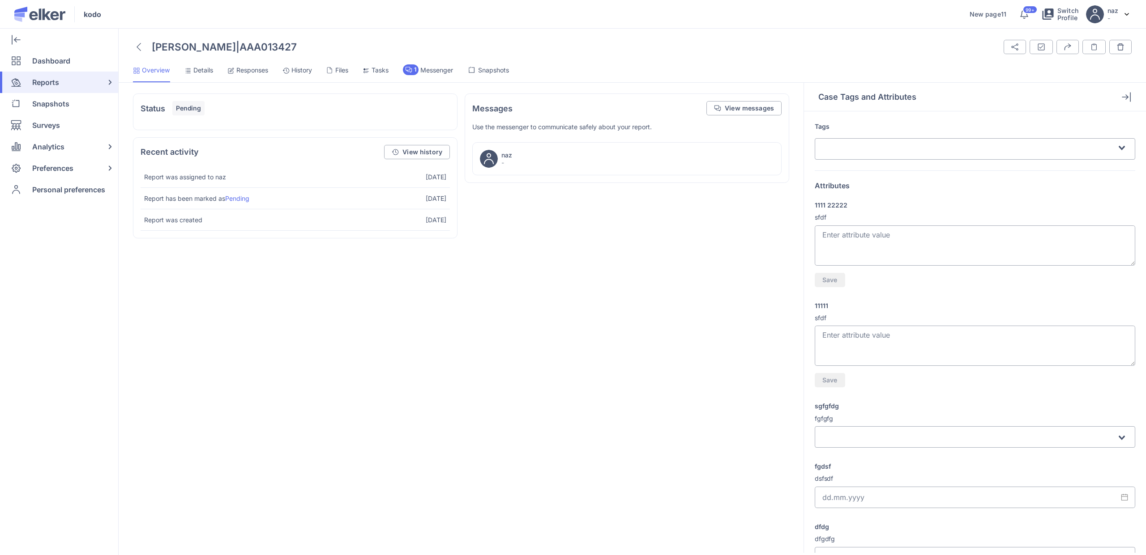
click at [282, 64] on li "Responses" at bounding box center [297, 73] width 30 height 18
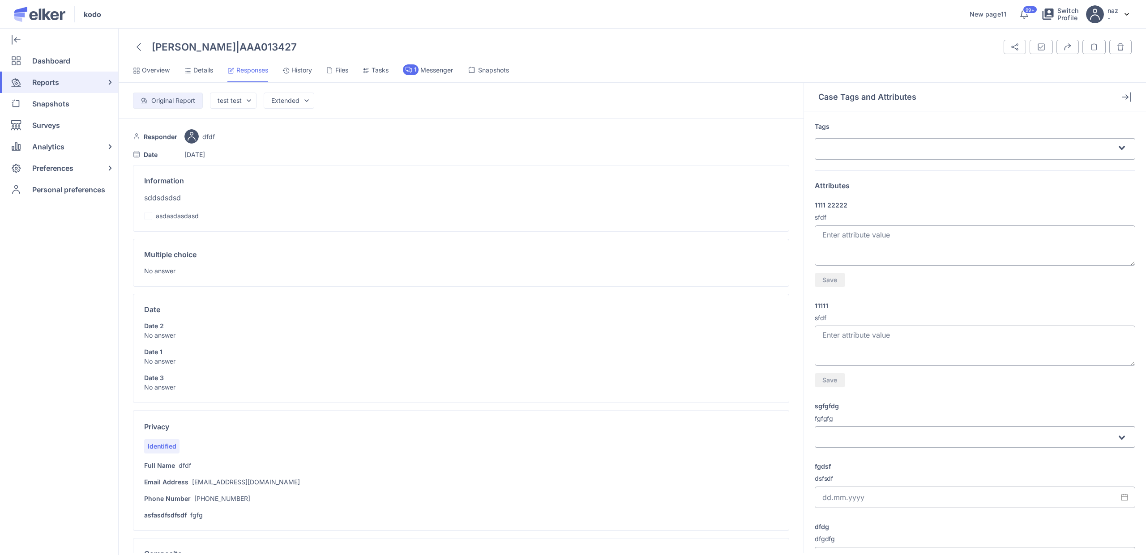
click at [196, 68] on span "Details" at bounding box center [203, 70] width 20 height 9
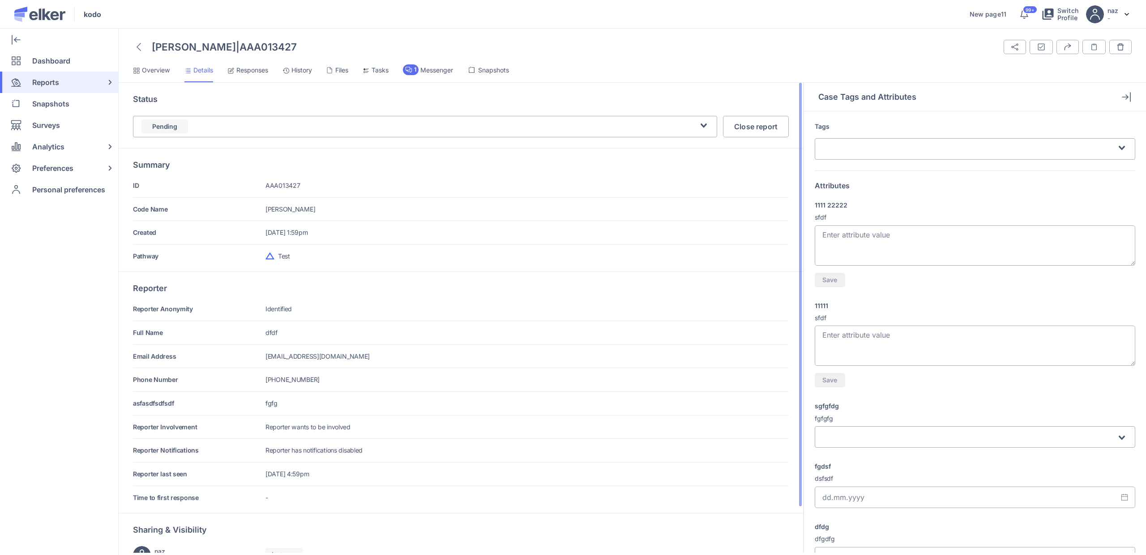
scroll to position [51, 0]
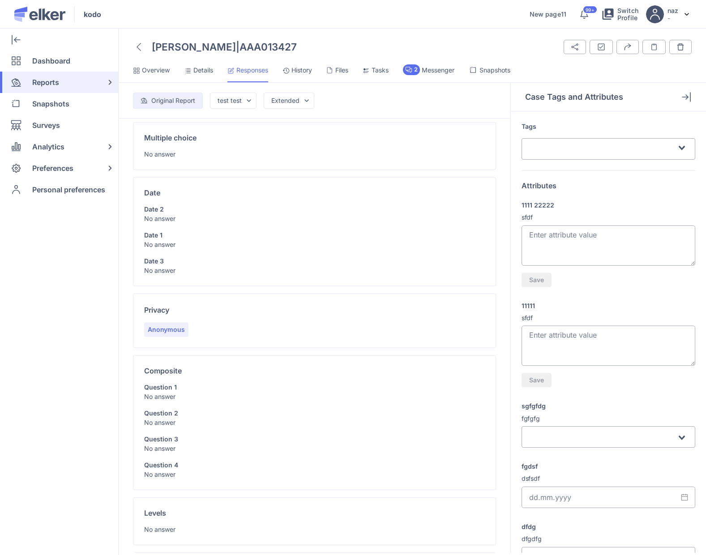
scroll to position [397, 0]
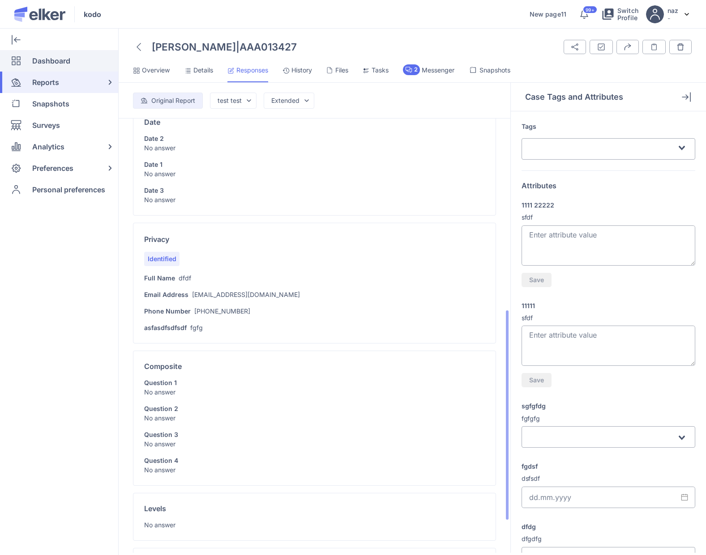
scroll to position [256, 0]
